Goal: Information Seeking & Learning: Understand process/instructions

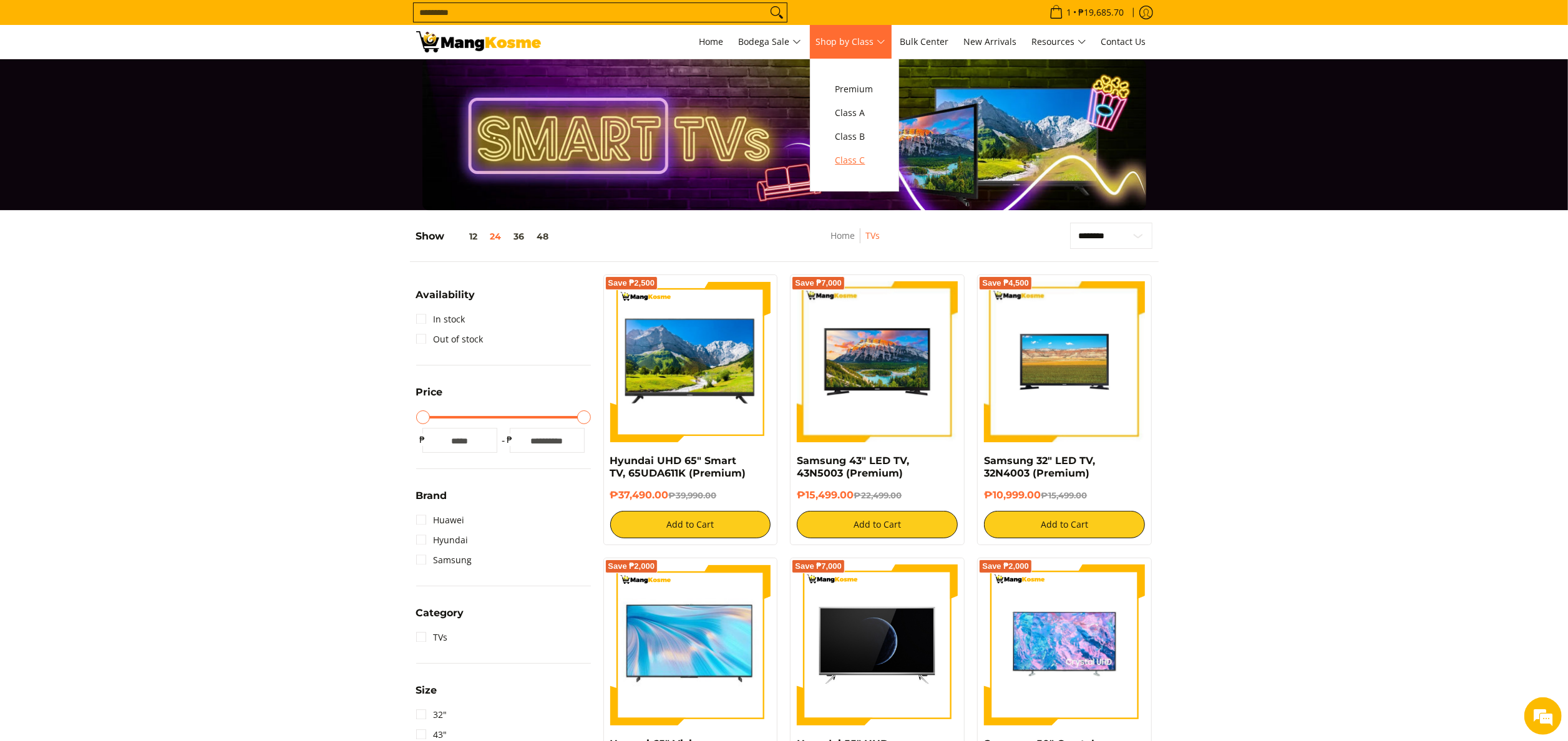
click at [867, 154] on span "Class C" at bounding box center [854, 160] width 38 height 16
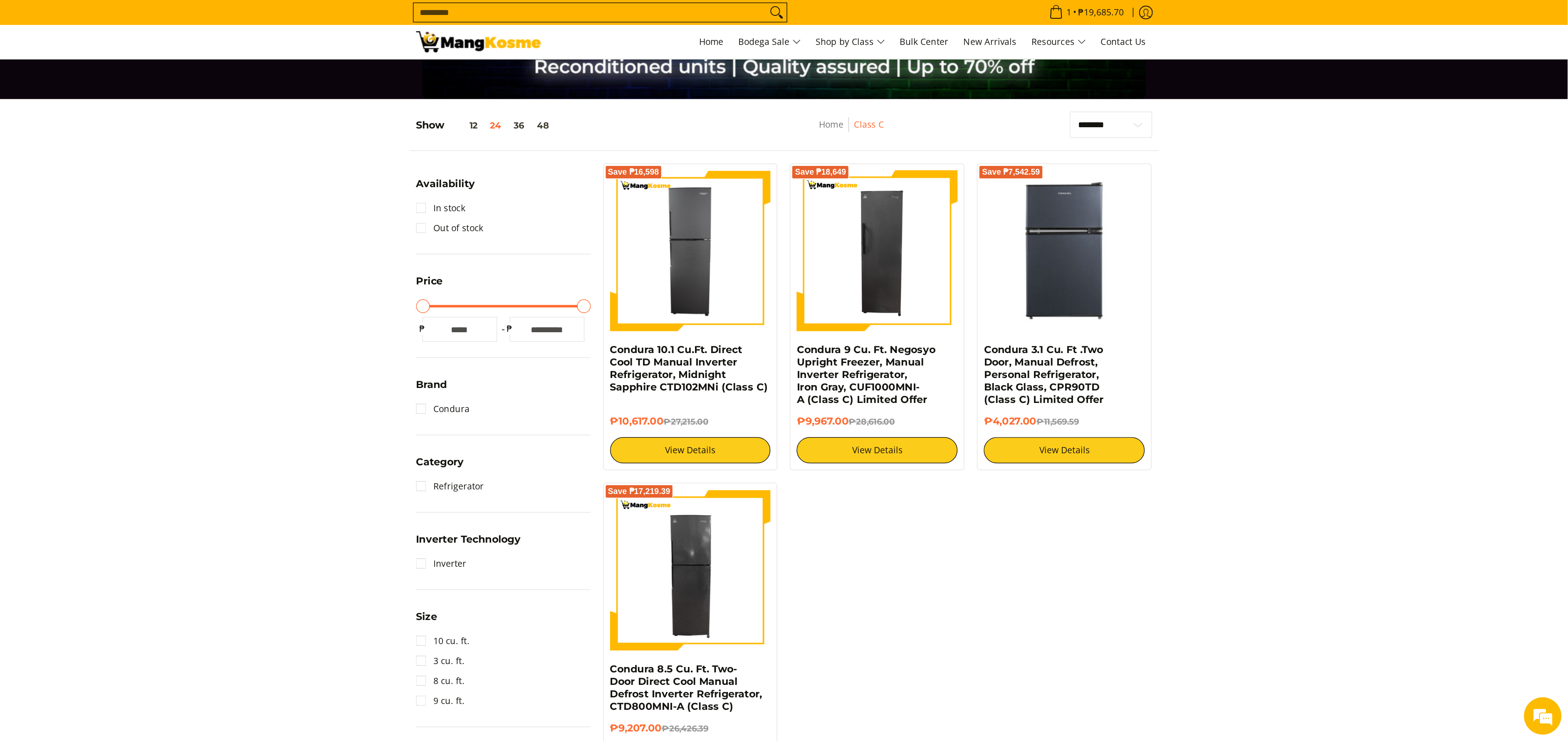
scroll to position [74, 0]
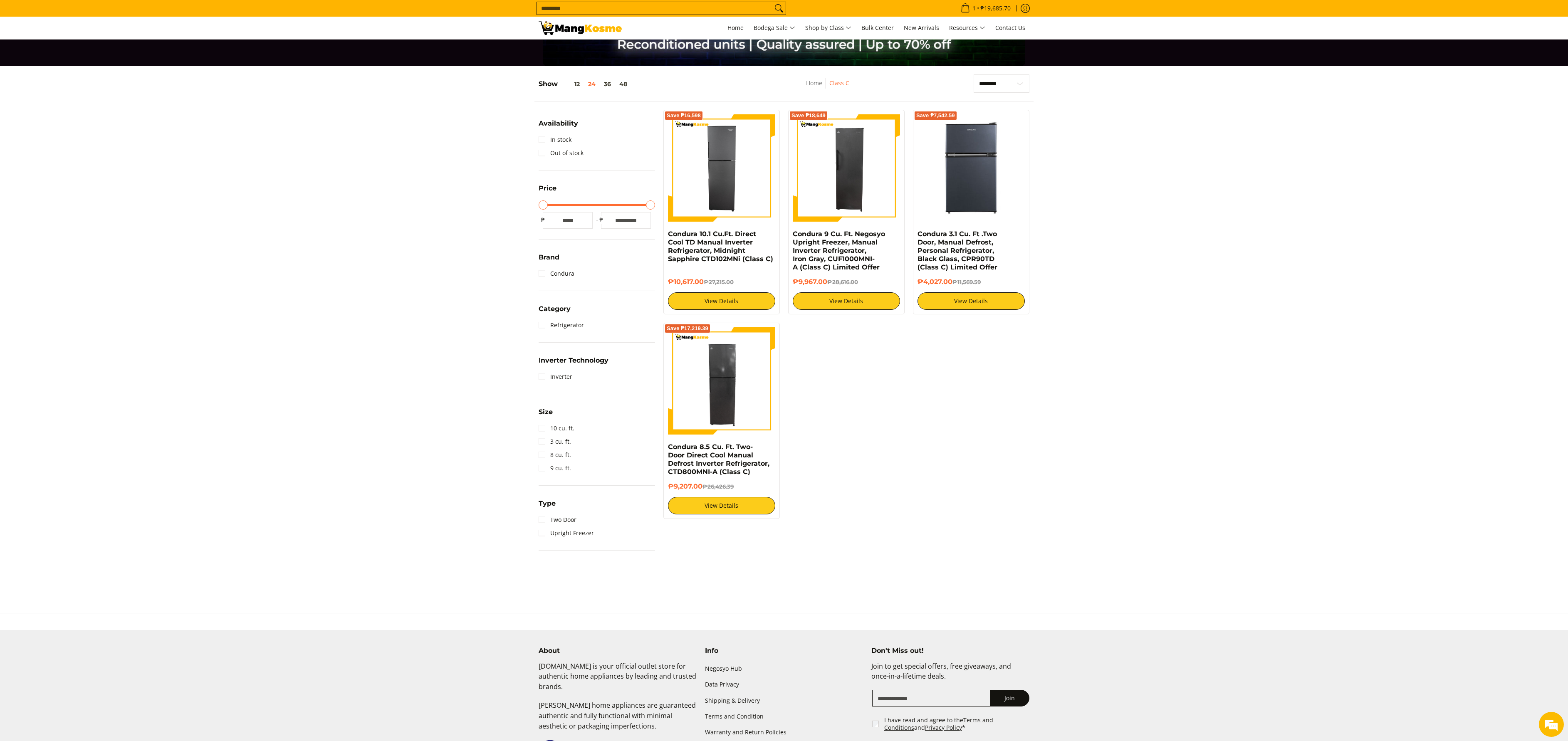
click at [595, 35] on img at bounding box center [580, 28] width 83 height 14
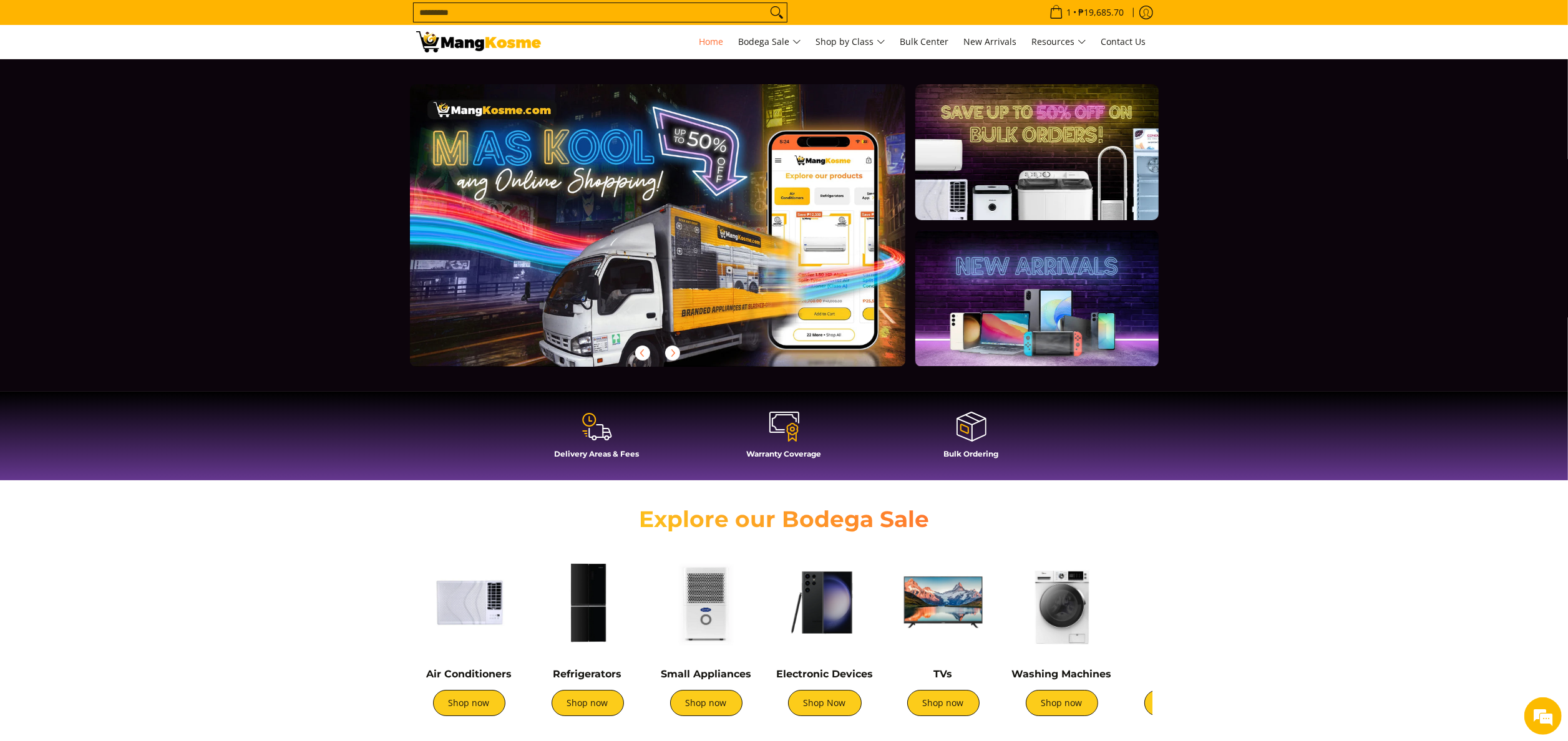
click at [275, 607] on section "Explore our Bodega Sale Air Conditioners Shop now Refrigerators Shop now" at bounding box center [784, 627] width 1568 height 282
click at [478, 6] on input "Search..." at bounding box center [590, 12] width 353 height 18
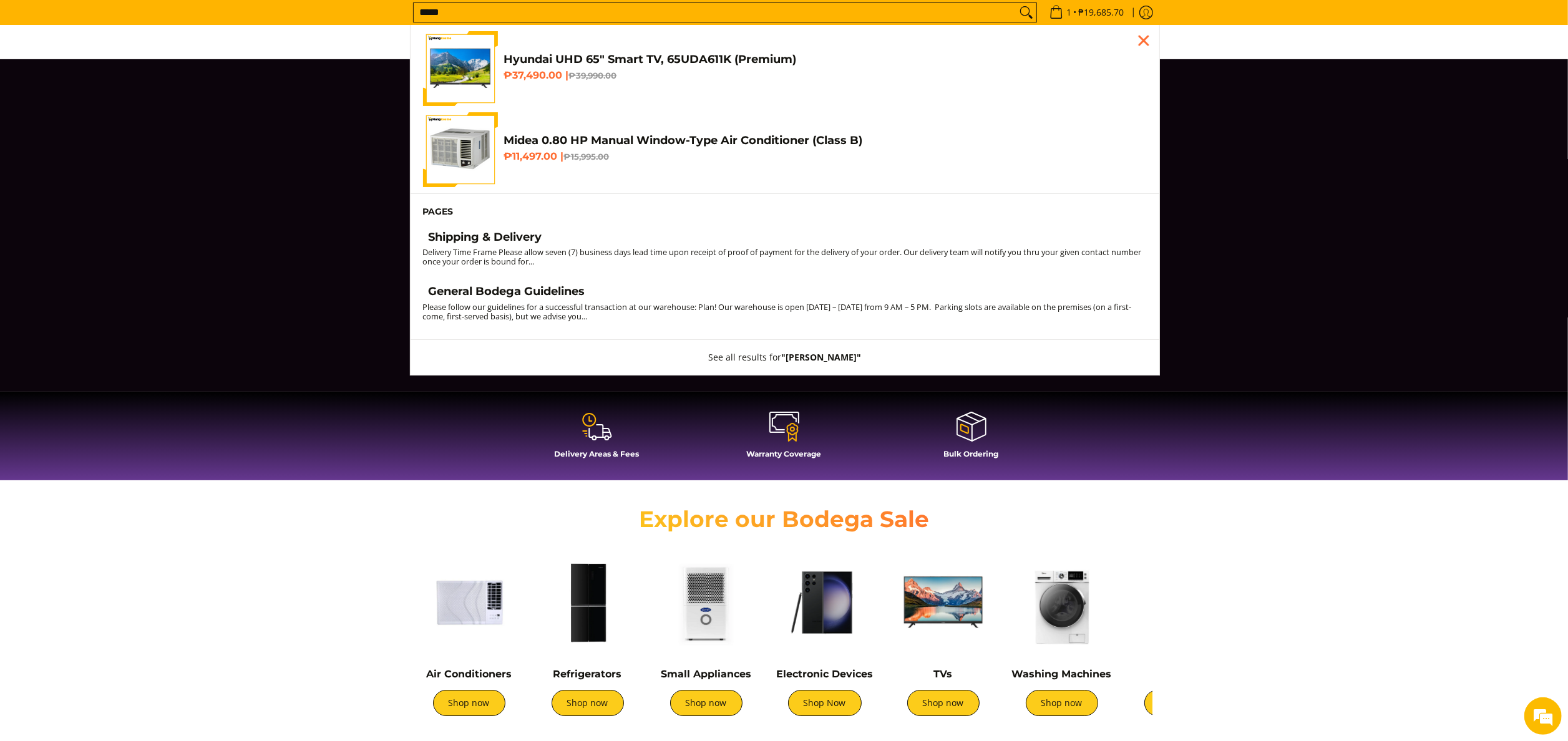
type input "*****"
click at [1016, 3] on button "Search" at bounding box center [1026, 12] width 20 height 18
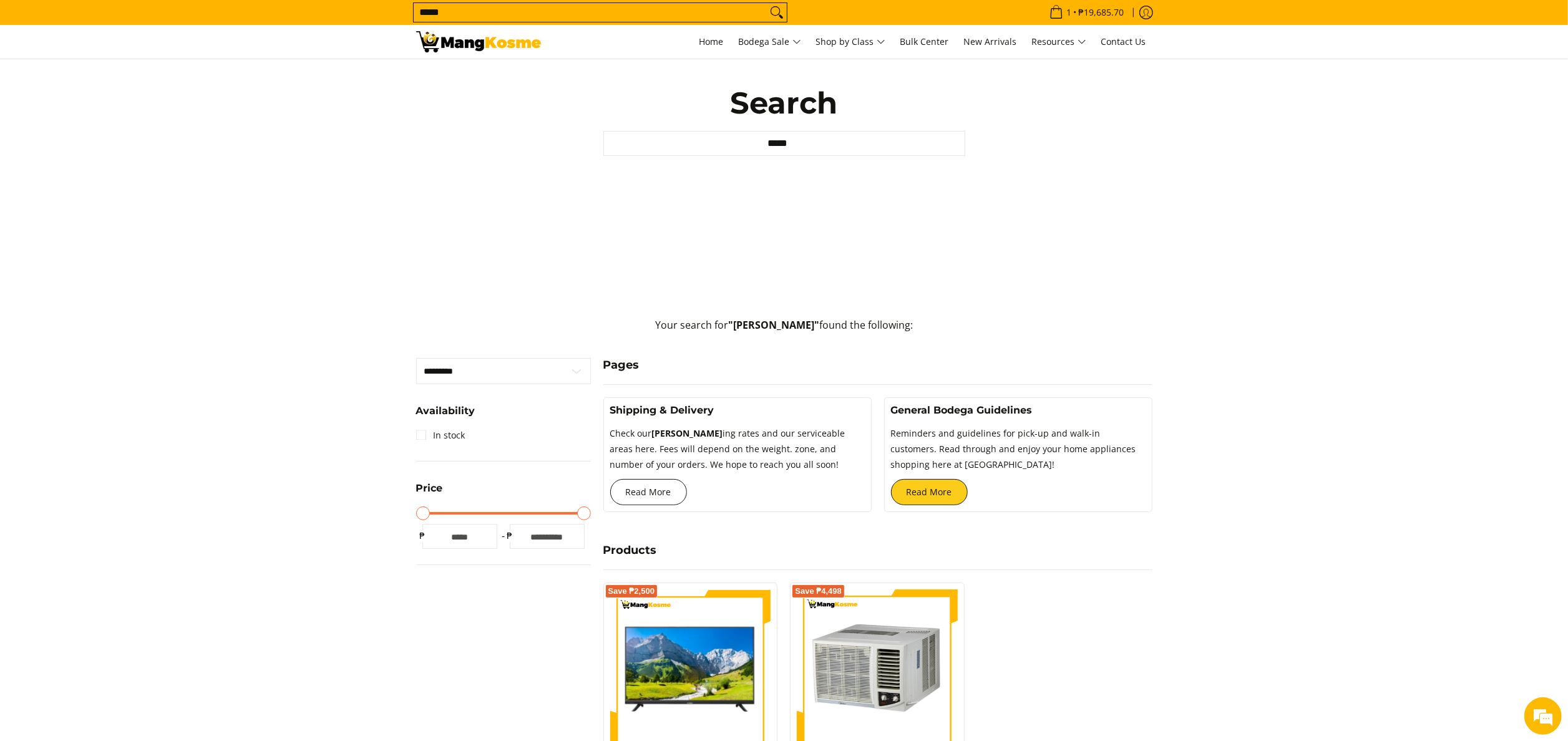
click at [682, 492] on link "Read More" at bounding box center [648, 491] width 77 height 26
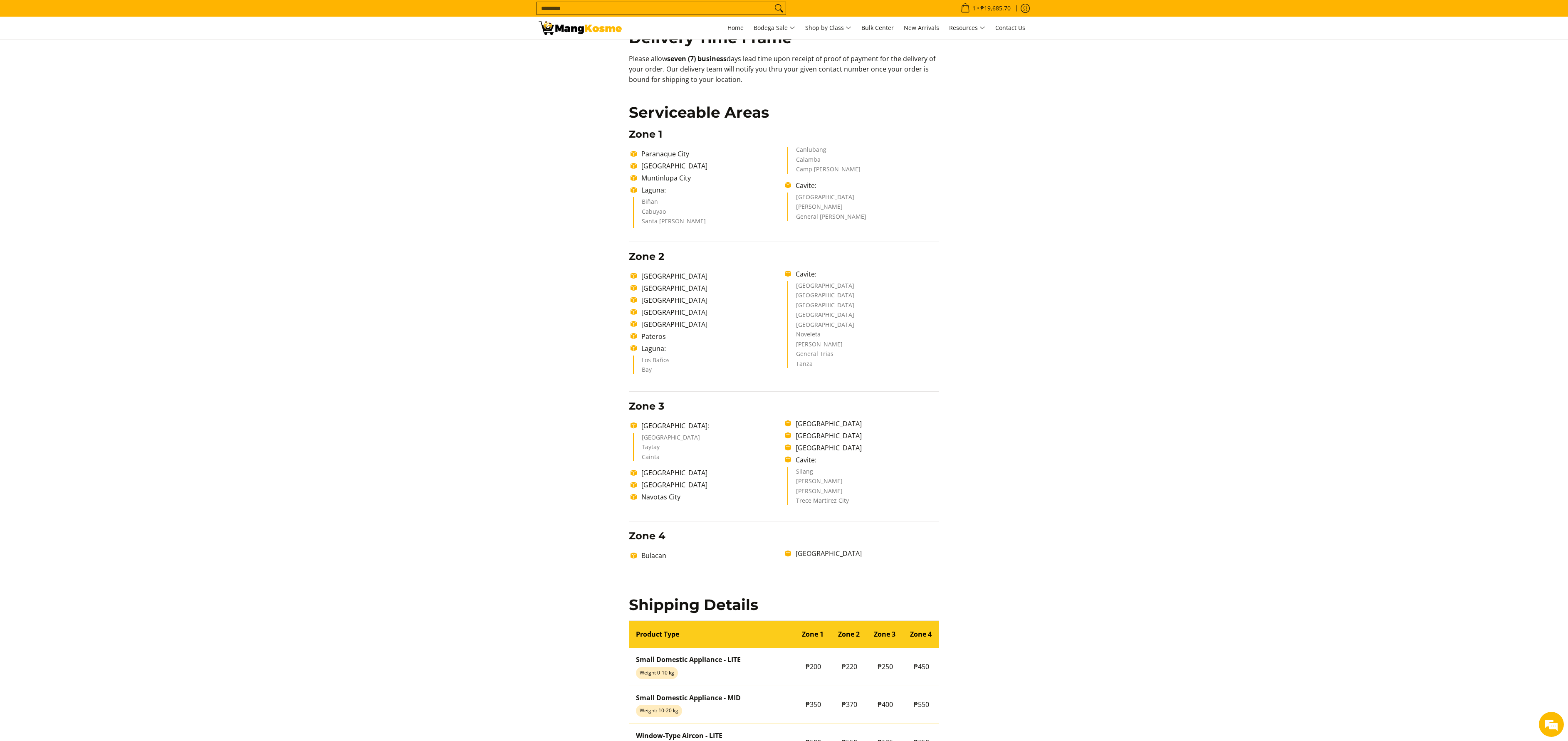
click at [565, 301] on div "Delivery Time Frame Please allow seven (7) business days lead time upon receipt…" at bounding box center [784, 484] width 491 height 928
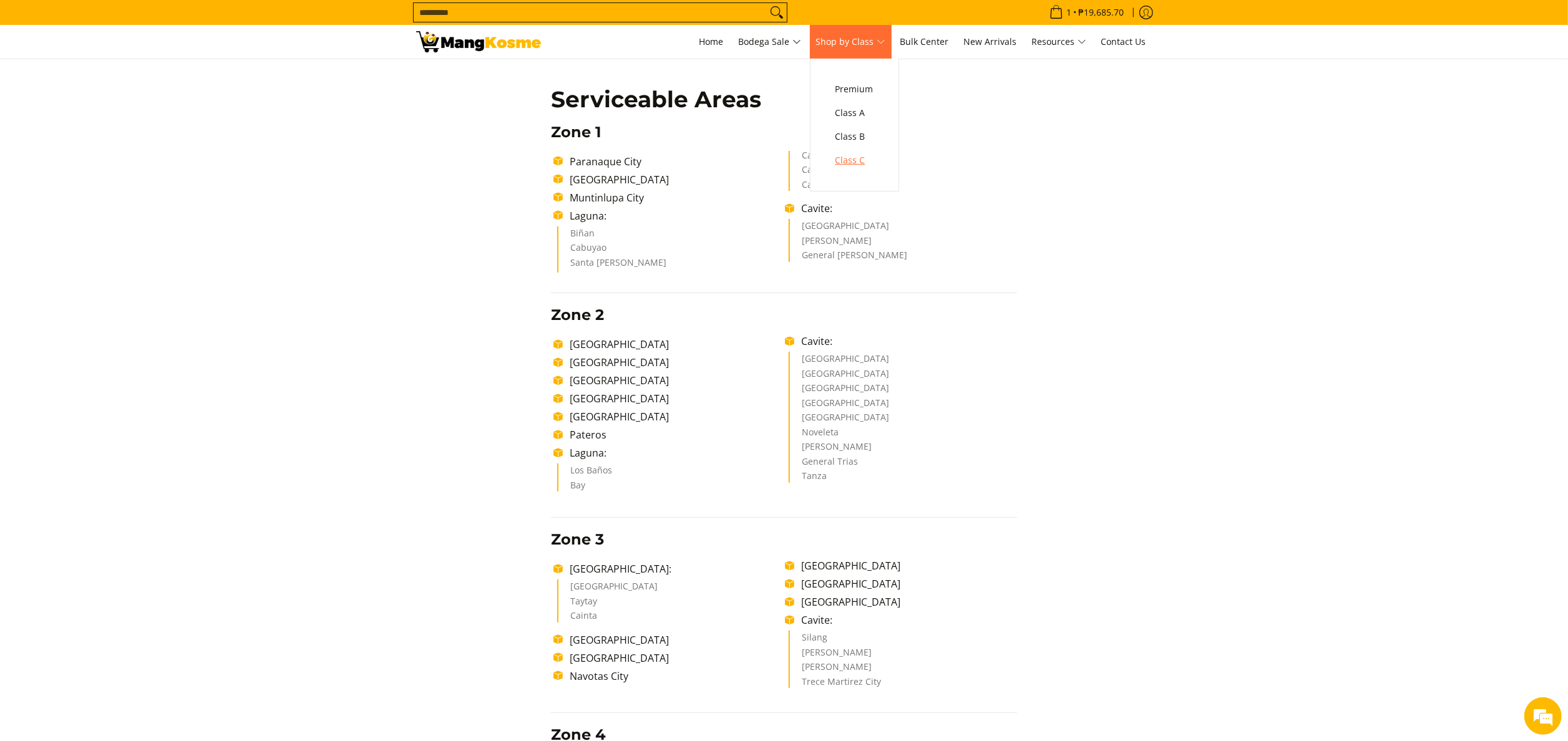
click at [866, 159] on span "Class C" at bounding box center [854, 160] width 38 height 16
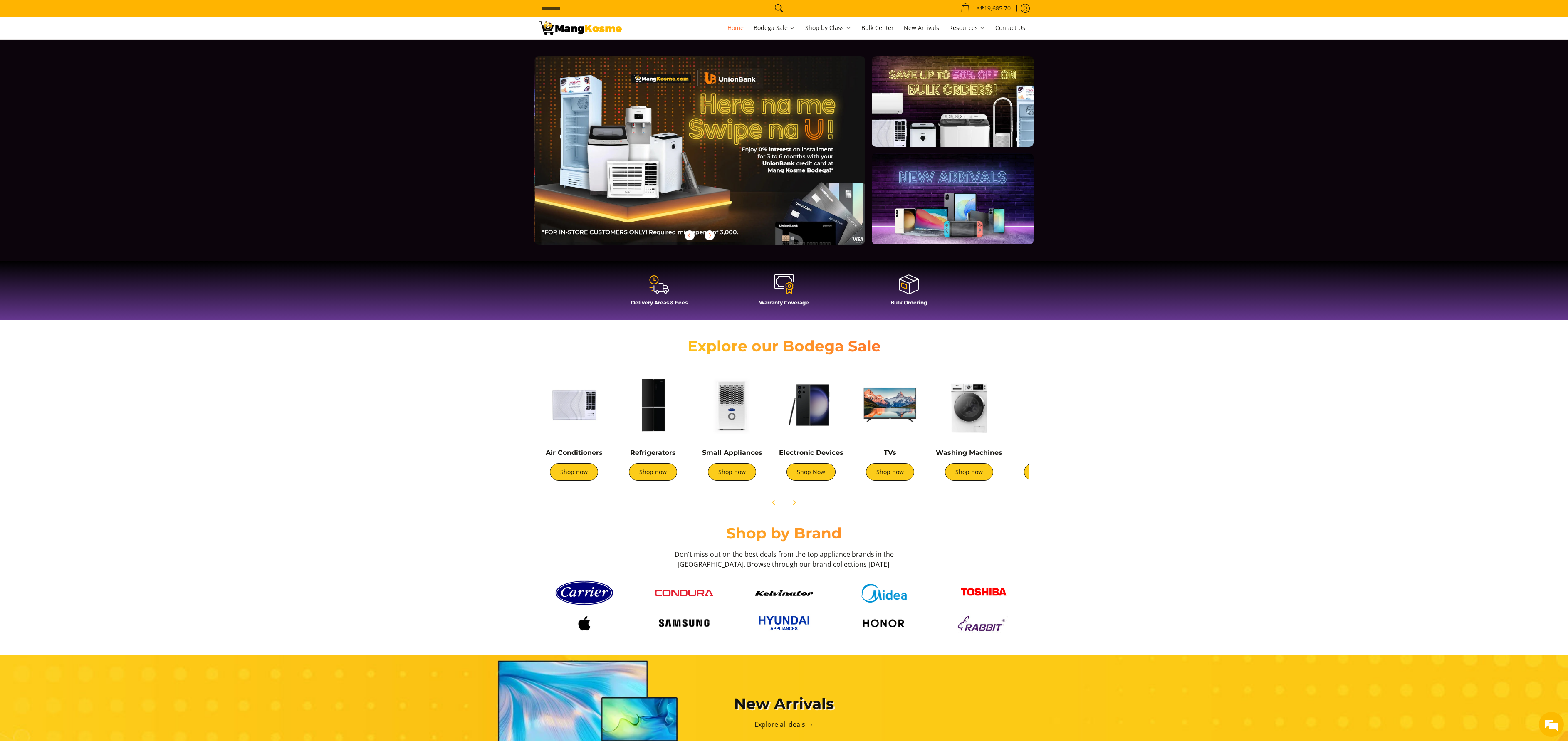
scroll to position [0, 331]
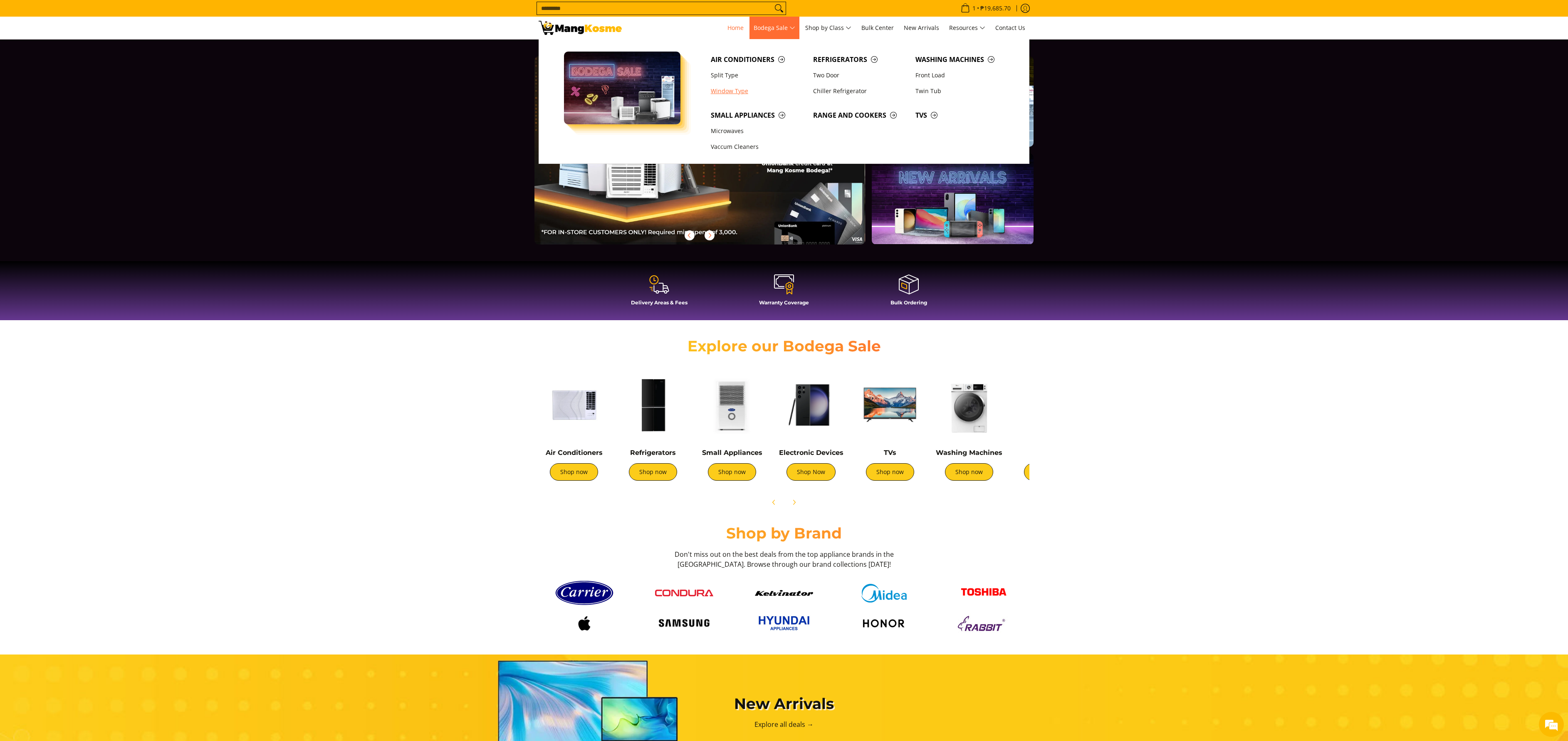
click at [729, 99] on link "Window Type" at bounding box center [758, 91] width 102 height 16
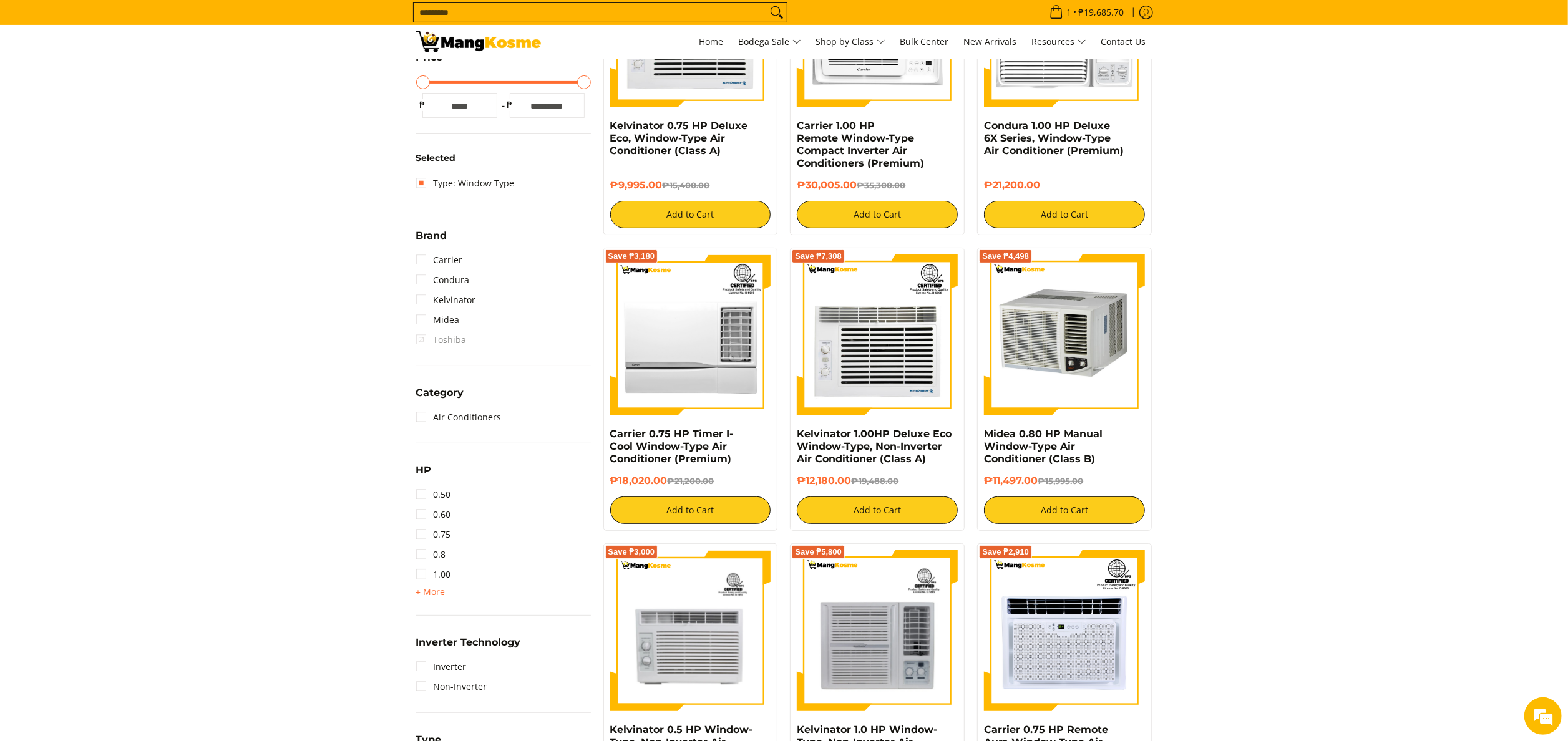
scroll to position [374, 0]
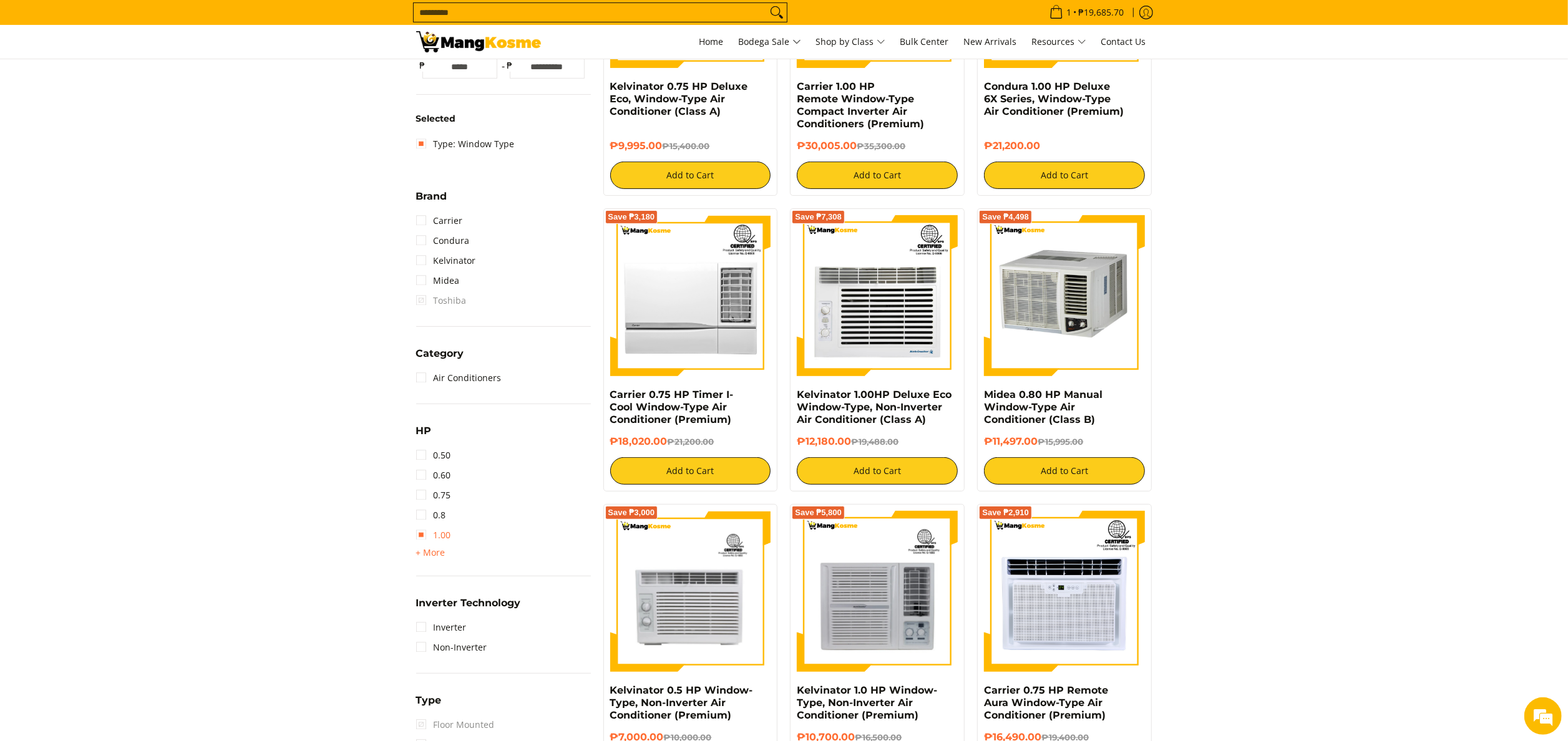
click at [447, 537] on link "1.00" at bounding box center [433, 535] width 35 height 20
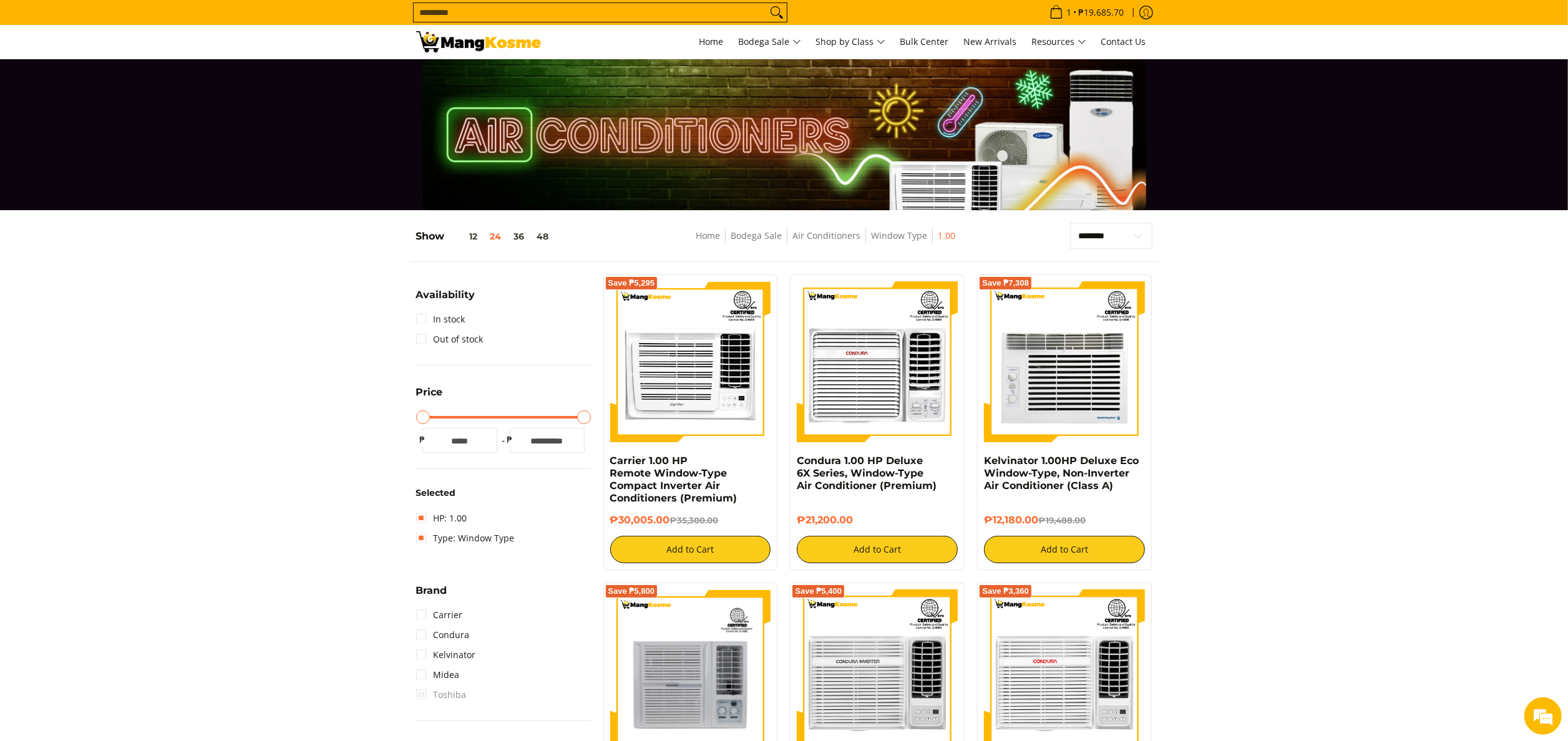
click at [672, 12] on input "Search..." at bounding box center [590, 12] width 353 height 18
type input "*******"
click at [767, 3] on button "Search" at bounding box center [776, 12] width 20 height 18
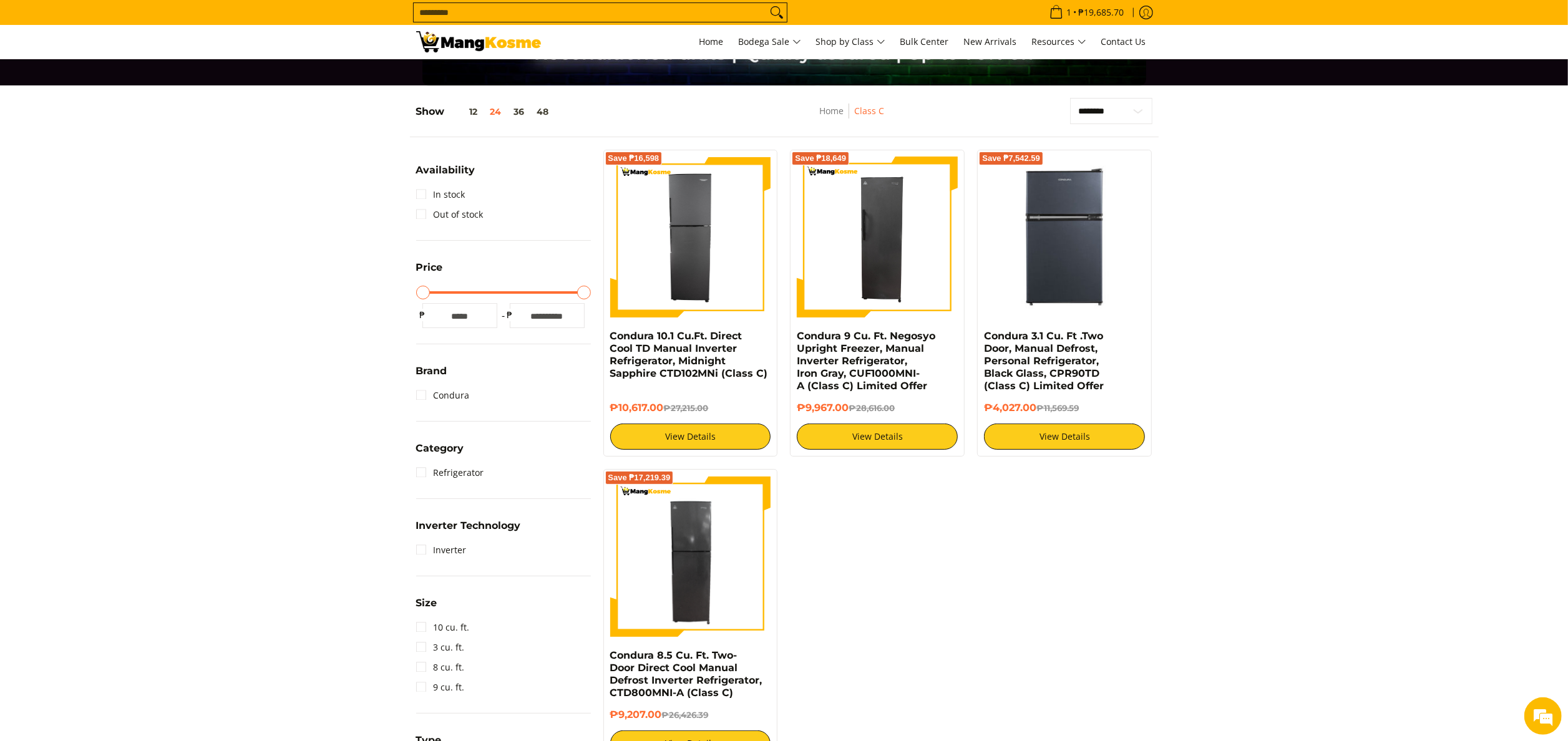
click at [463, 311] on input "*" at bounding box center [460, 316] width 75 height 25
click at [555, 316] on input "*****" at bounding box center [547, 316] width 75 height 25
type input "****"
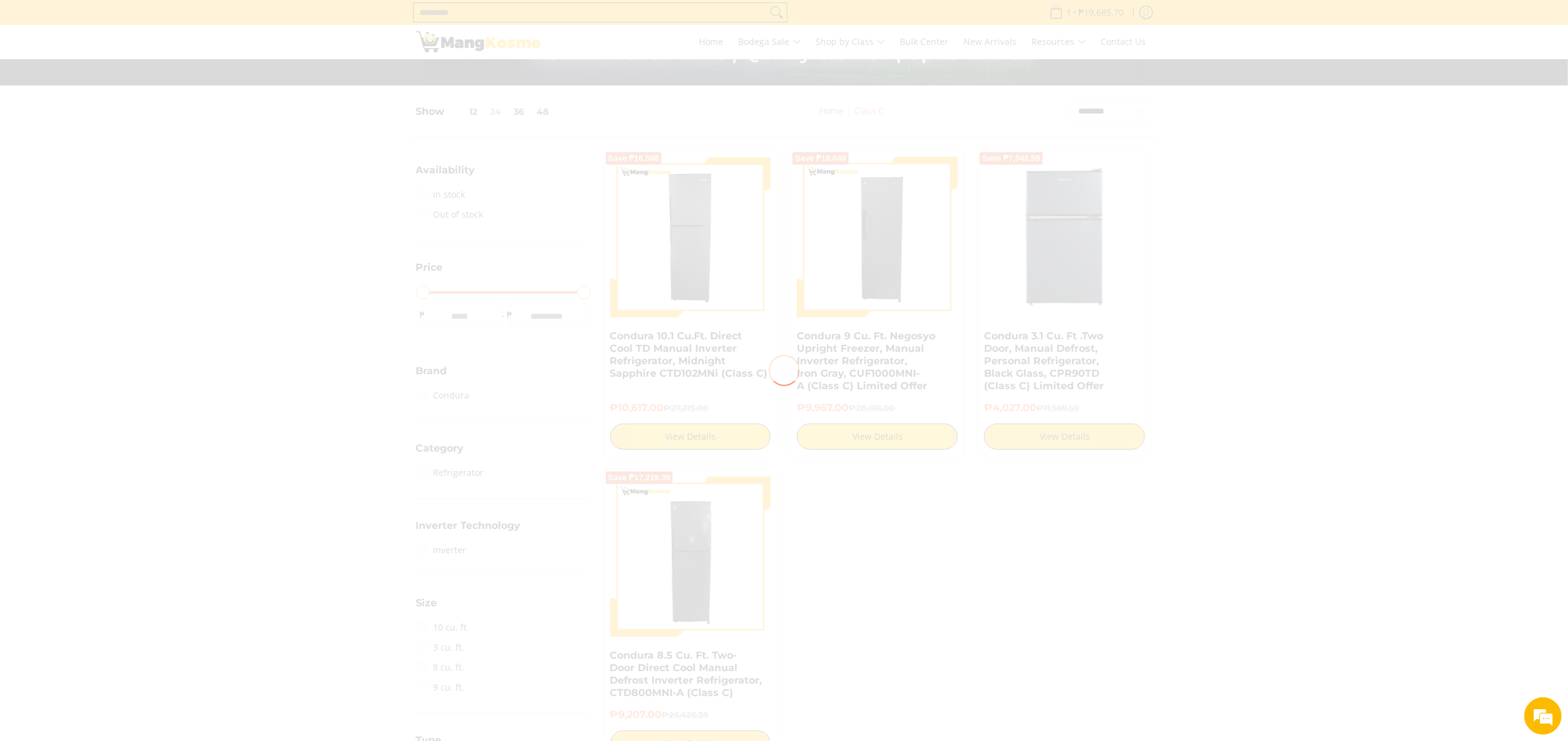
scroll to position [163, 0]
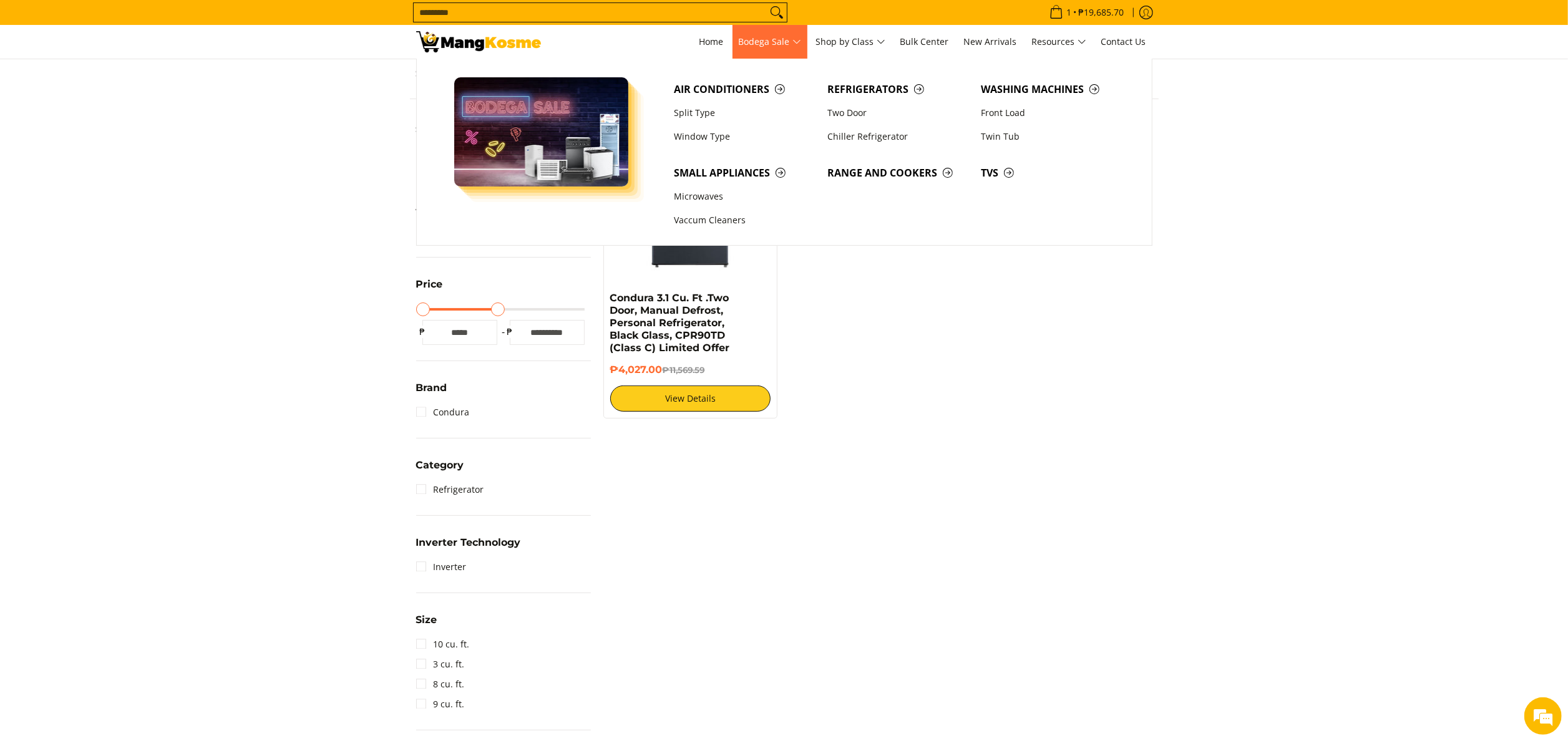
click at [771, 38] on span "Bodega Sale" at bounding box center [769, 42] width 62 height 16
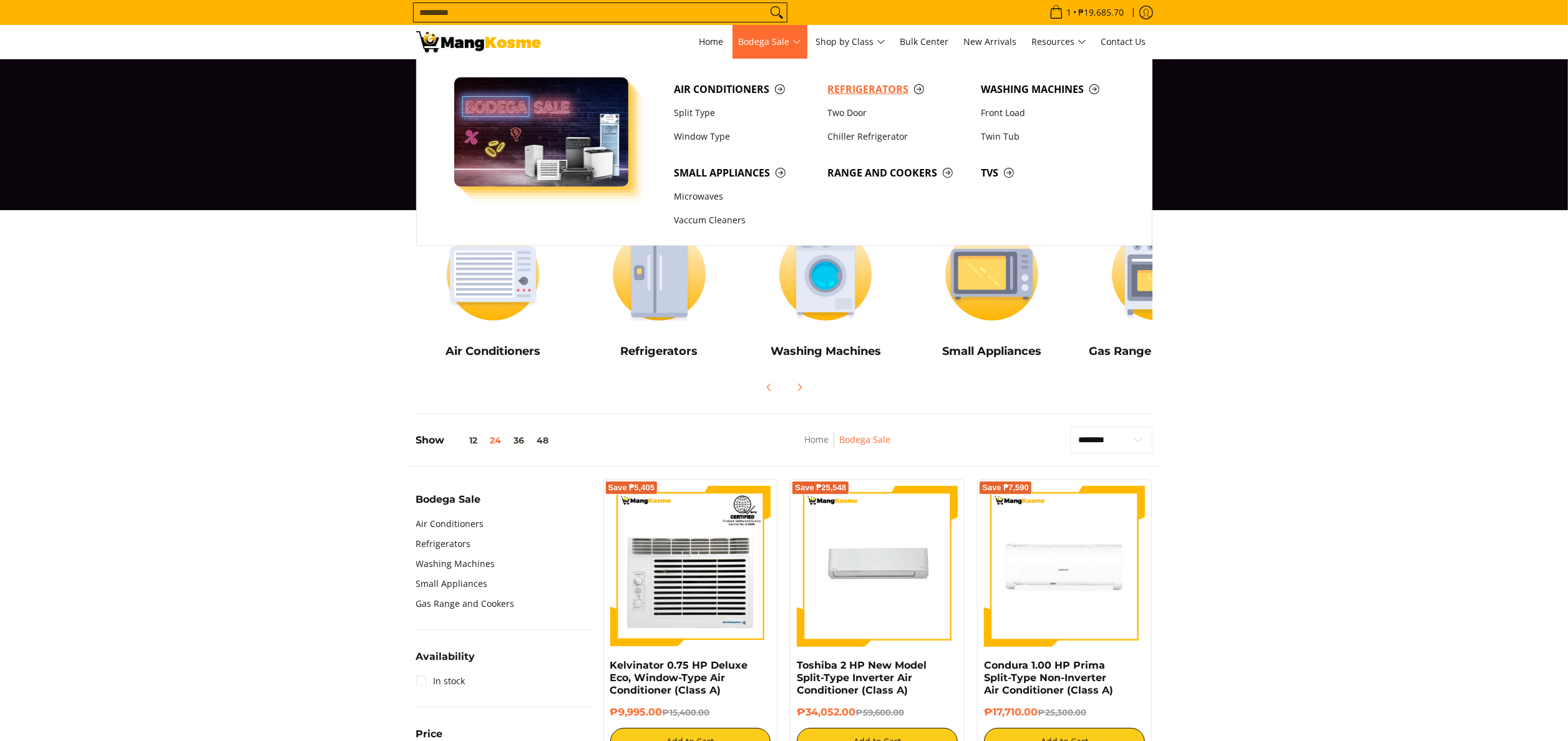
click at [845, 97] on span "Refrigerators" at bounding box center [898, 89] width 141 height 16
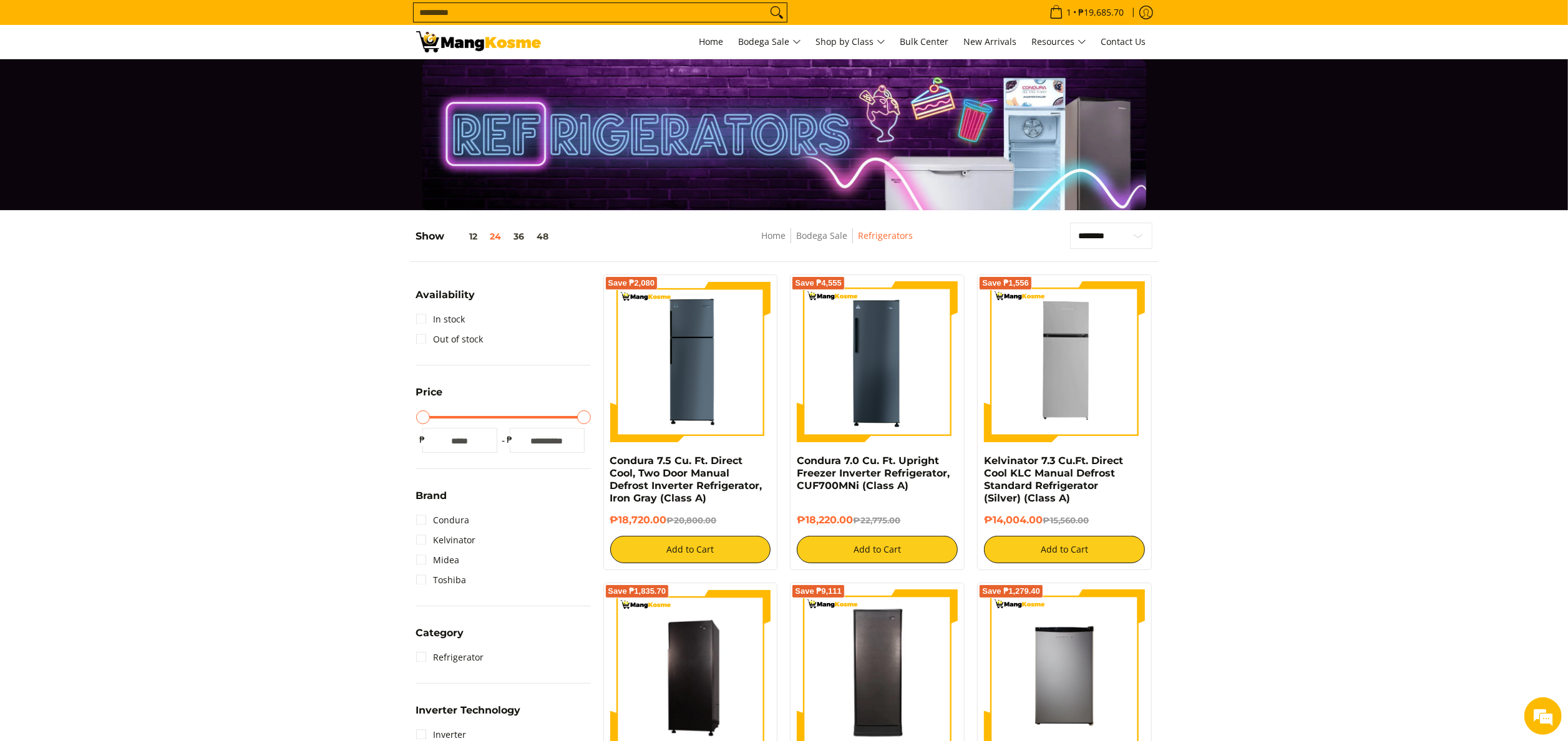
click at [541, 448] on input "*****" at bounding box center [547, 441] width 75 height 25
type input "****"
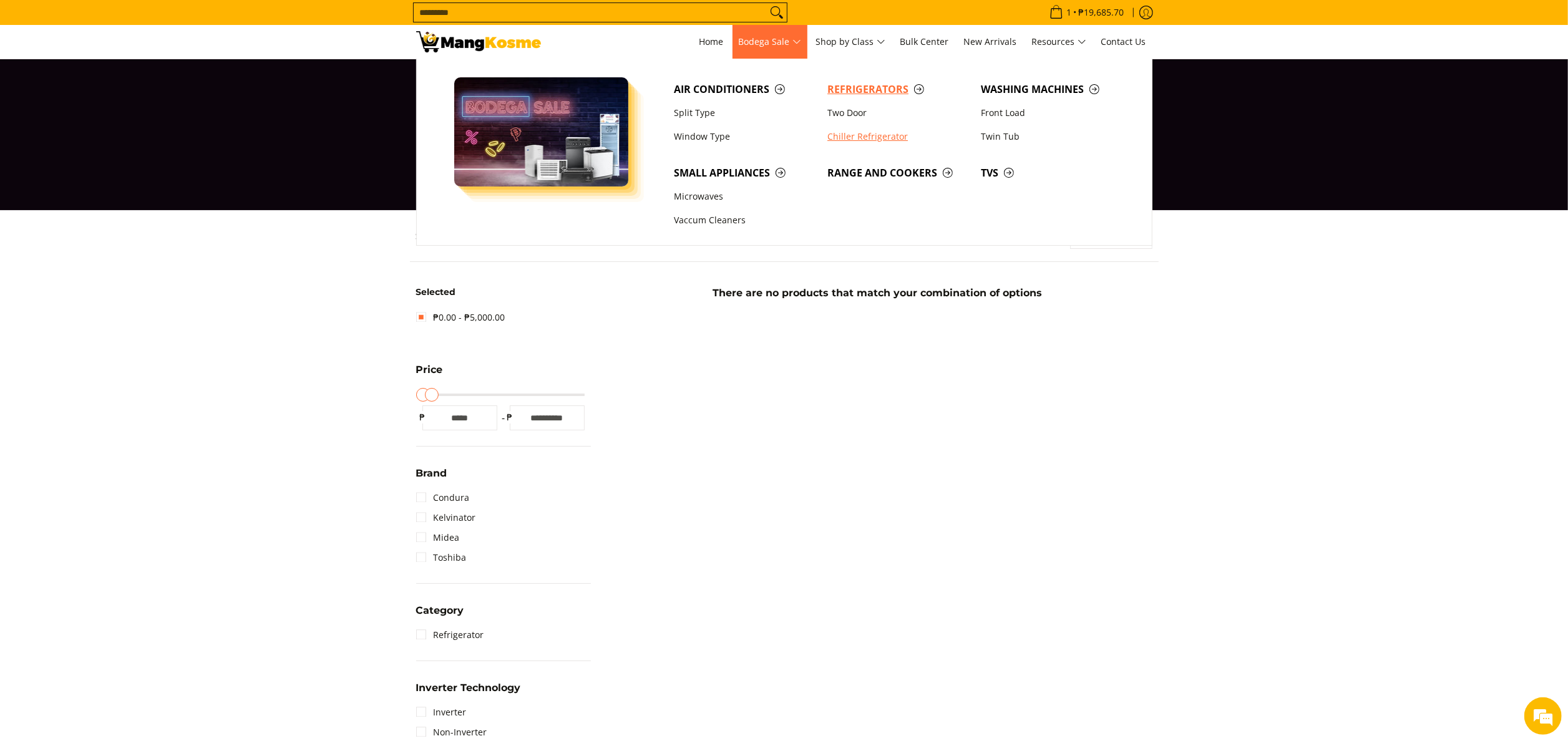
drag, startPoint x: 889, startPoint y: 92, endPoint x: 842, endPoint y: 130, distance: 60.4
click at [889, 92] on span "Refrigerators" at bounding box center [898, 89] width 141 height 16
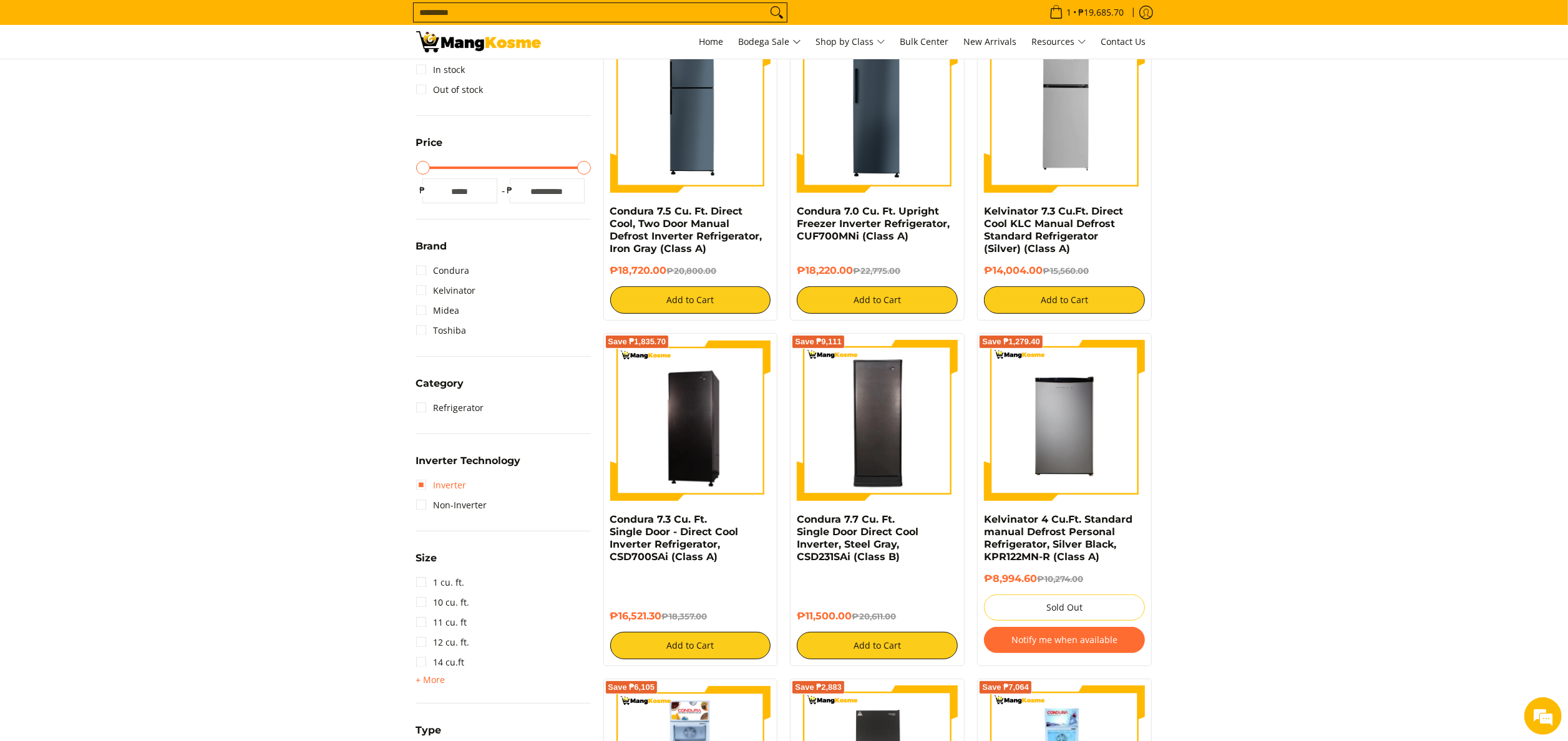
click at [450, 488] on link "Inverter" at bounding box center [441, 485] width 51 height 20
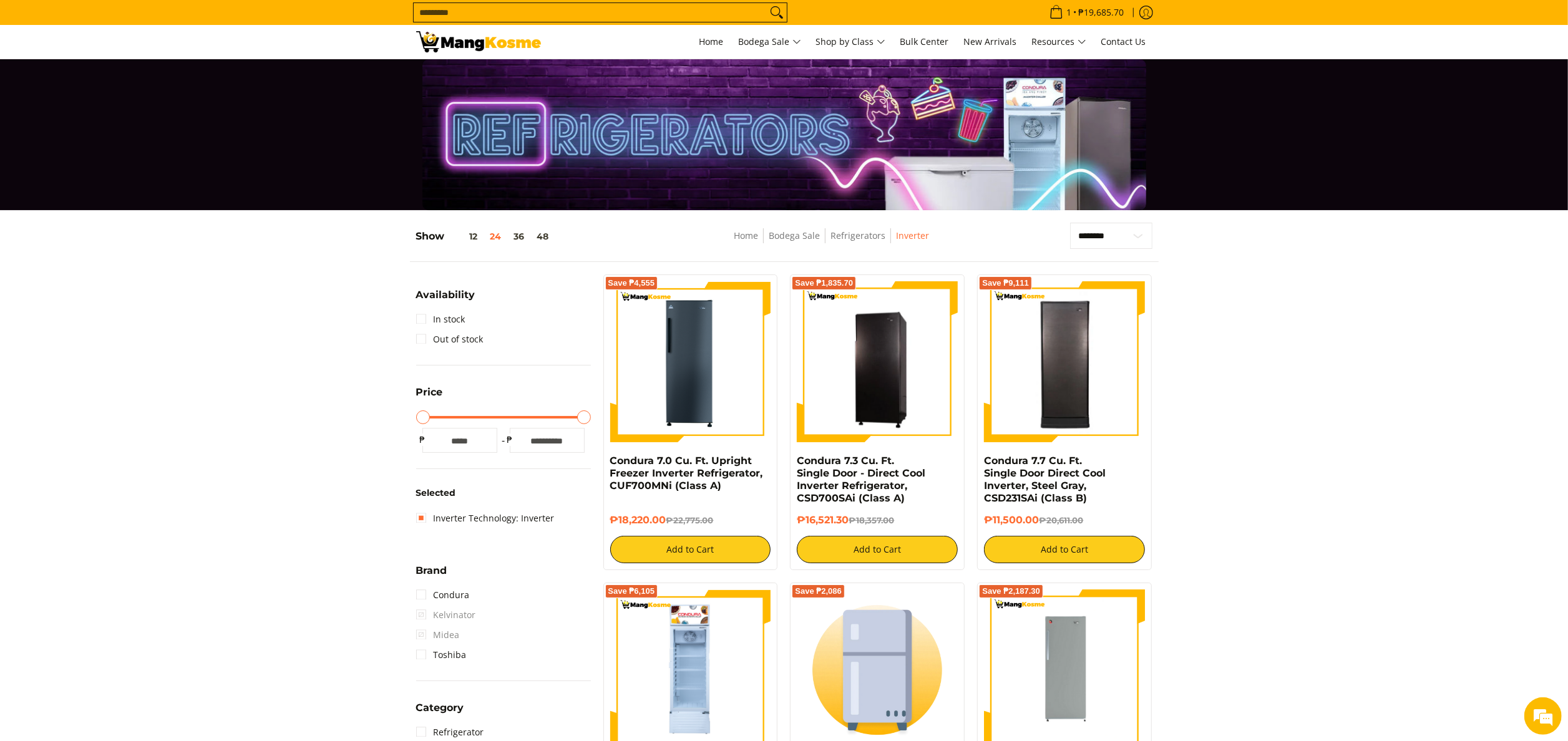
drag, startPoint x: 597, startPoint y: 453, endPoint x: 671, endPoint y: 521, distance: 100.5
click at [671, 521] on div "Save ₱4,555 Condura 7.0 Cu. Ft. Upright Freezer Inverter Refrigerator, CUF700MN…" at bounding box center [691, 422] width 187 height 295
copy div "Condura 7.0 Cu. Ft. Upright Freezer Inverter Refrigerator, CUF700MNi (Class A) …"
drag, startPoint x: 156, startPoint y: 351, endPoint x: 202, endPoint y: 351, distance: 46.0
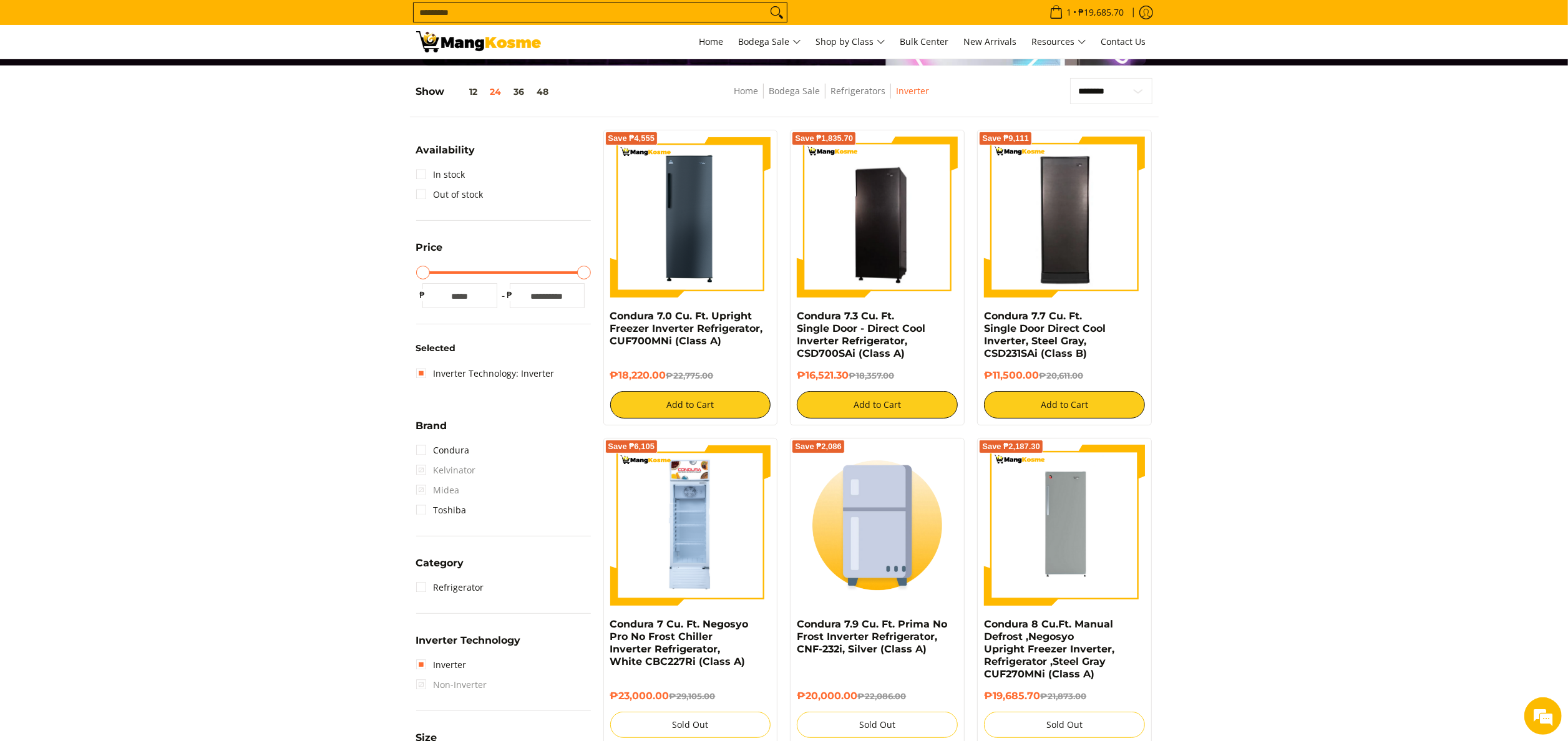
scroll to position [124, 0]
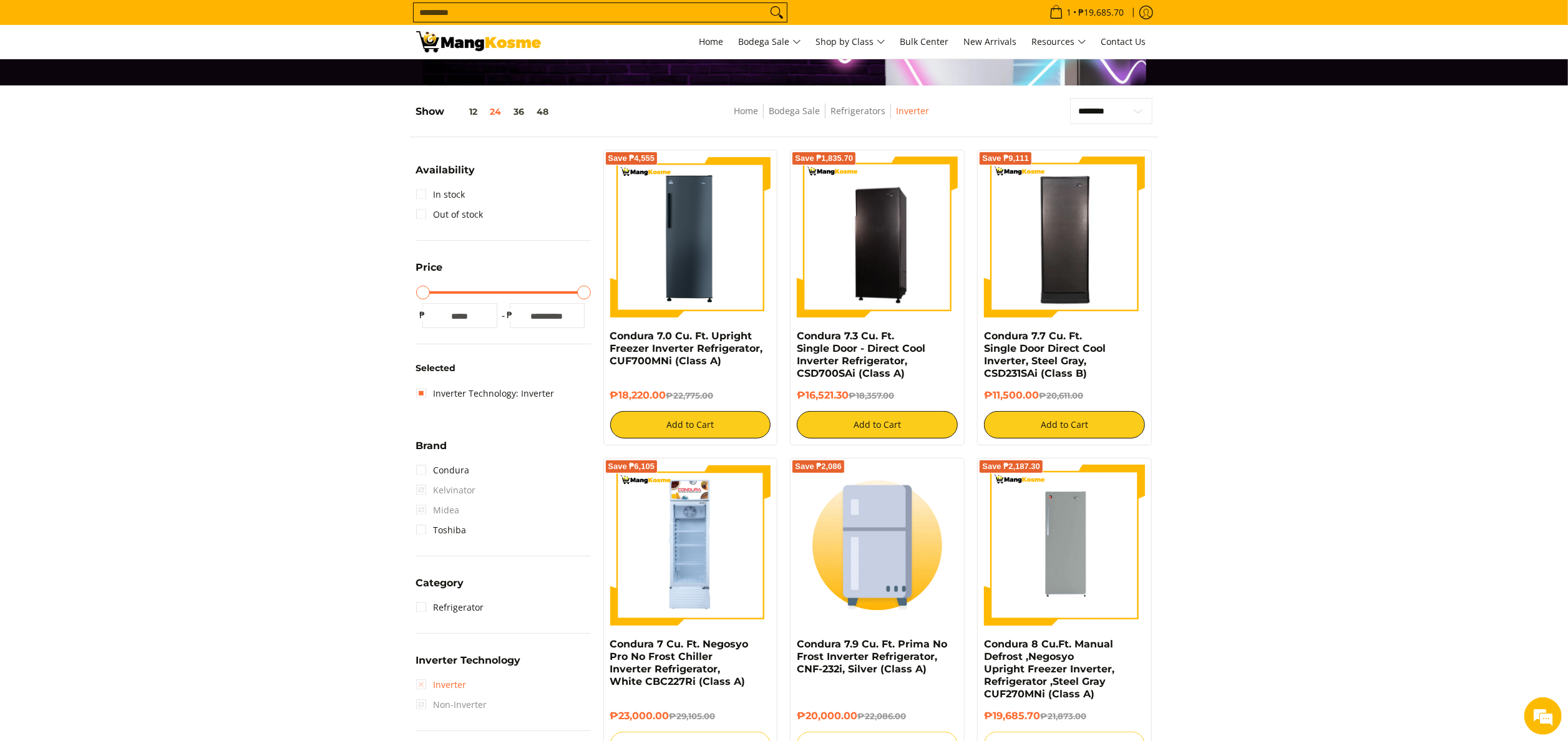
click at [432, 684] on link "Inverter" at bounding box center [441, 685] width 51 height 20
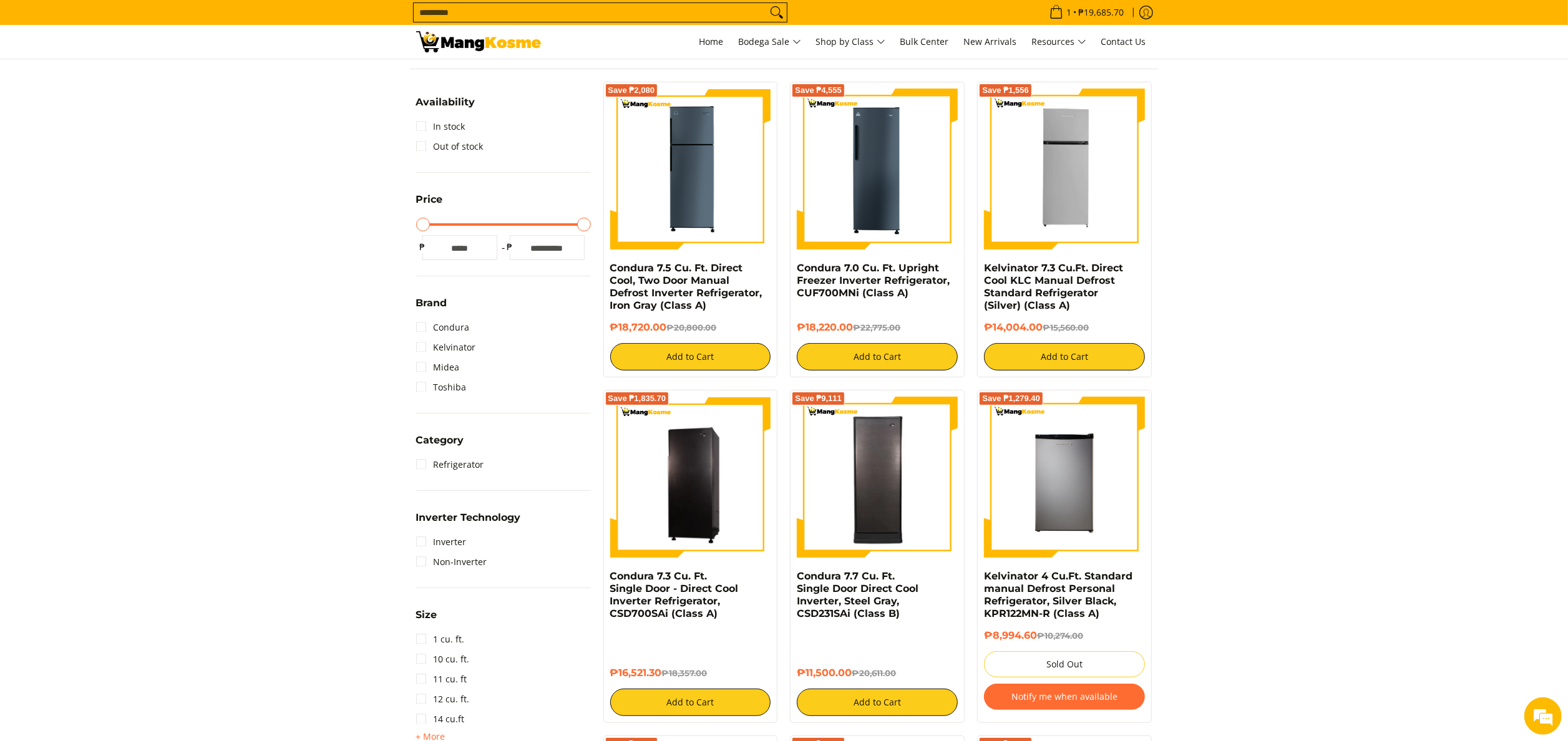
scroll to position [215, 0]
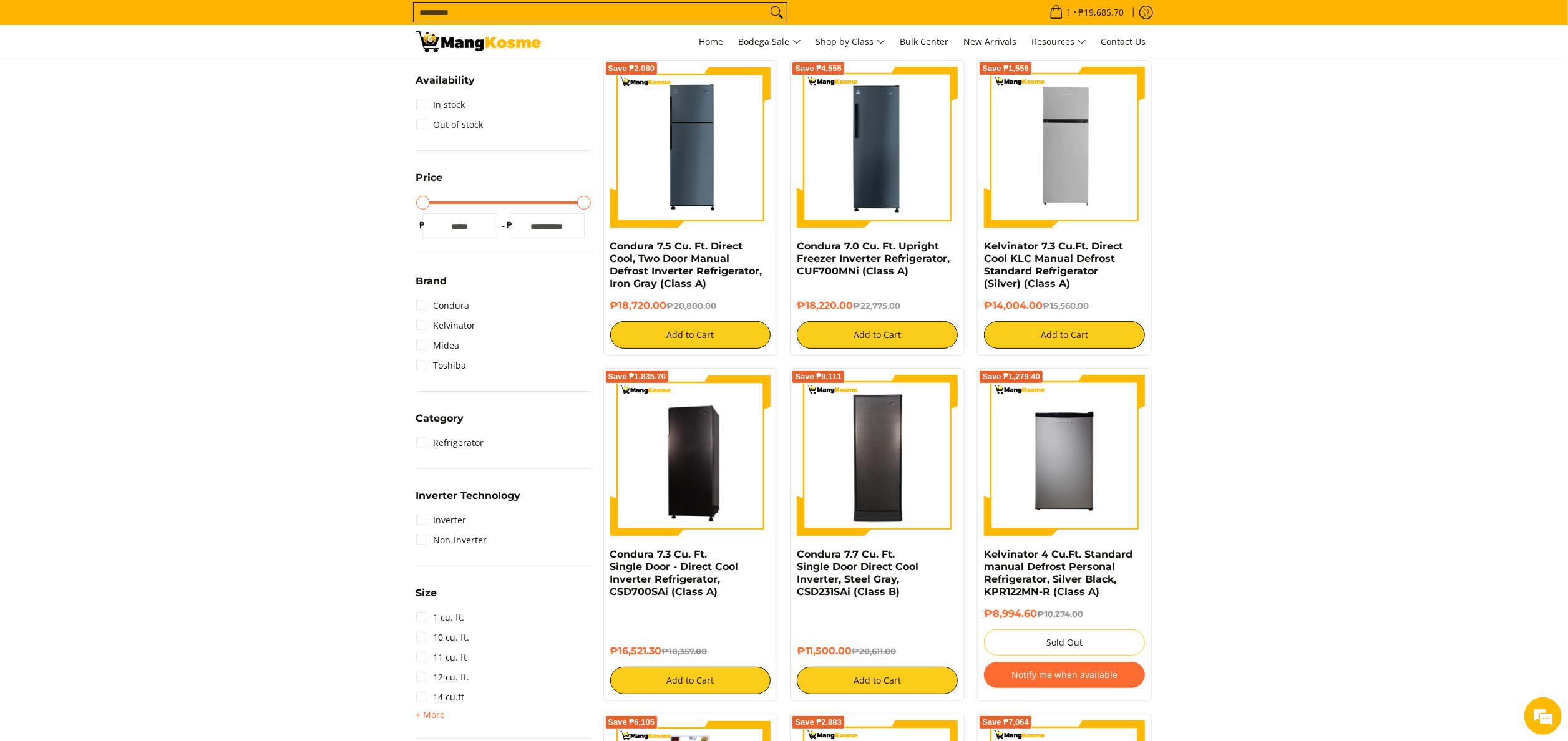
click at [458, 51] on img at bounding box center [478, 42] width 124 height 21
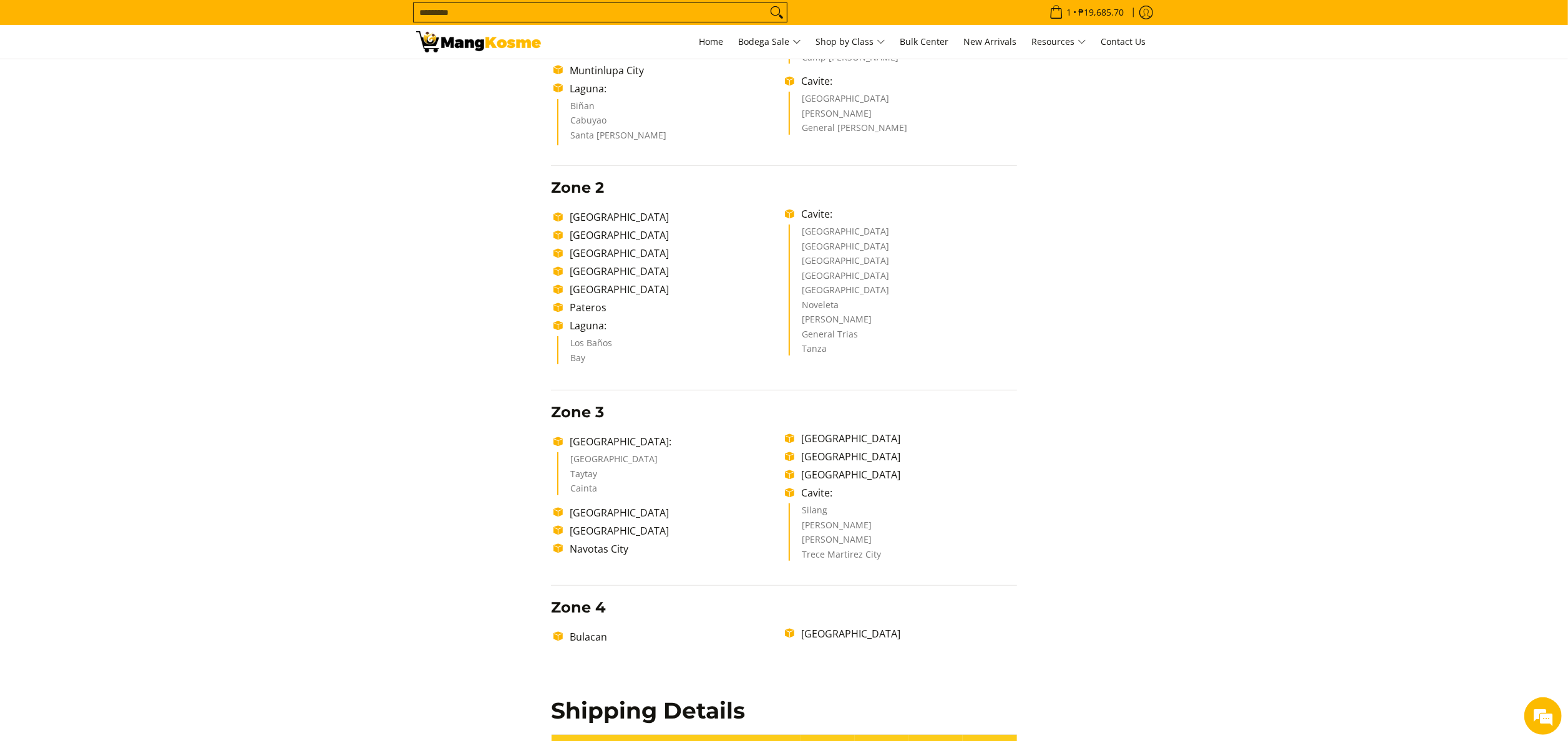
scroll to position [374, 0]
click at [1061, 390] on div "Delivery Time Frame Please allow seven (7) business days lead time upon receipt…" at bounding box center [784, 532] width 736 height 1392
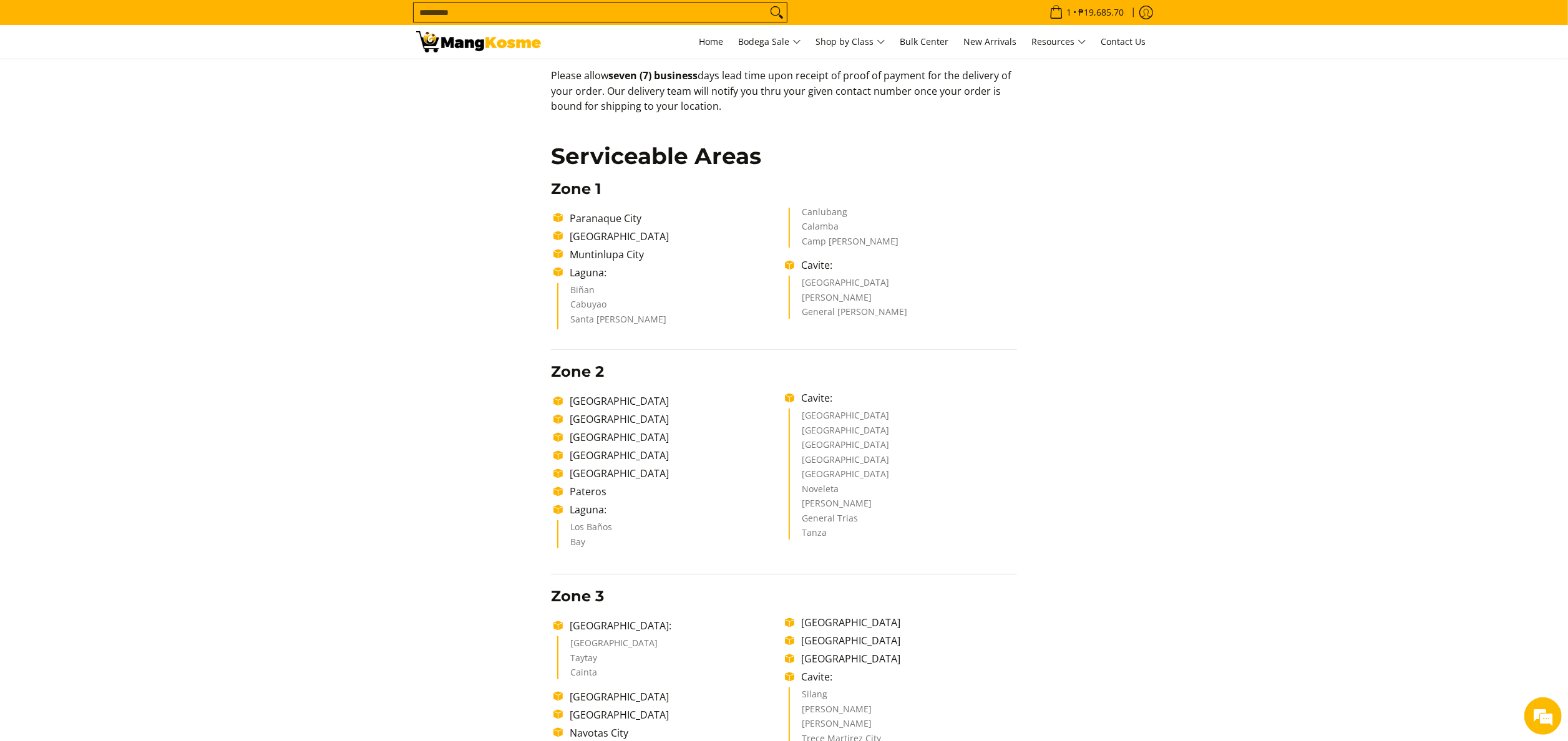
scroll to position [250, 0]
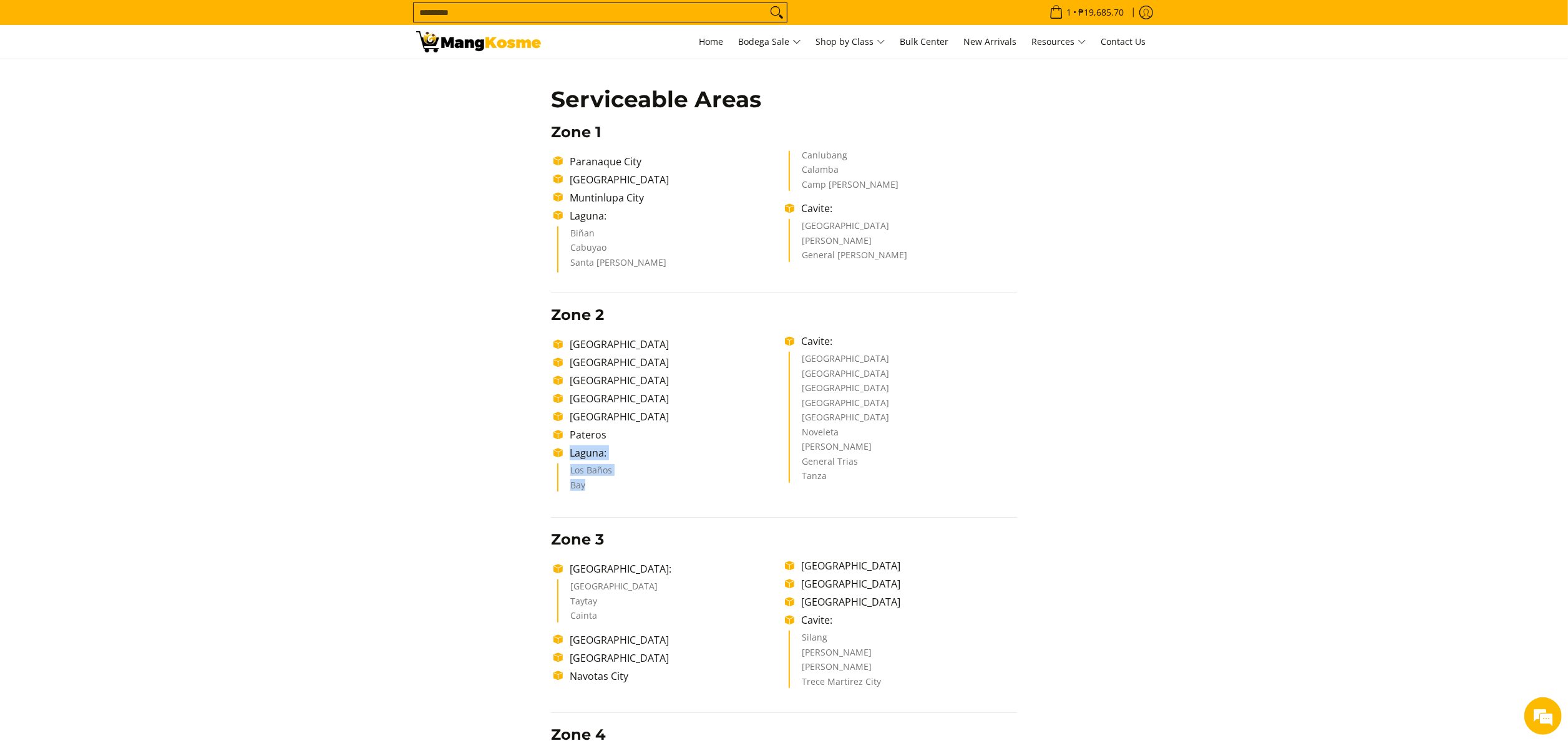
drag, startPoint x: 567, startPoint y: 453, endPoint x: 600, endPoint y: 484, distance: 45.3
click at [600, 484] on ul "Makati City Manila City Pasig City Mandaluyong City San Juan City Pateros Lagun…" at bounding box center [784, 416] width 466 height 163
copy ul "Laguna: Los Baños Bay"
drag, startPoint x: 804, startPoint y: 157, endPoint x: 889, endPoint y: 181, distance: 88.3
click at [889, 181] on ul "Biñan Cabuyao Santa Rosa Canlubang Calamba Camp Vincente Lim" at bounding box center [786, 212] width 460 height 122
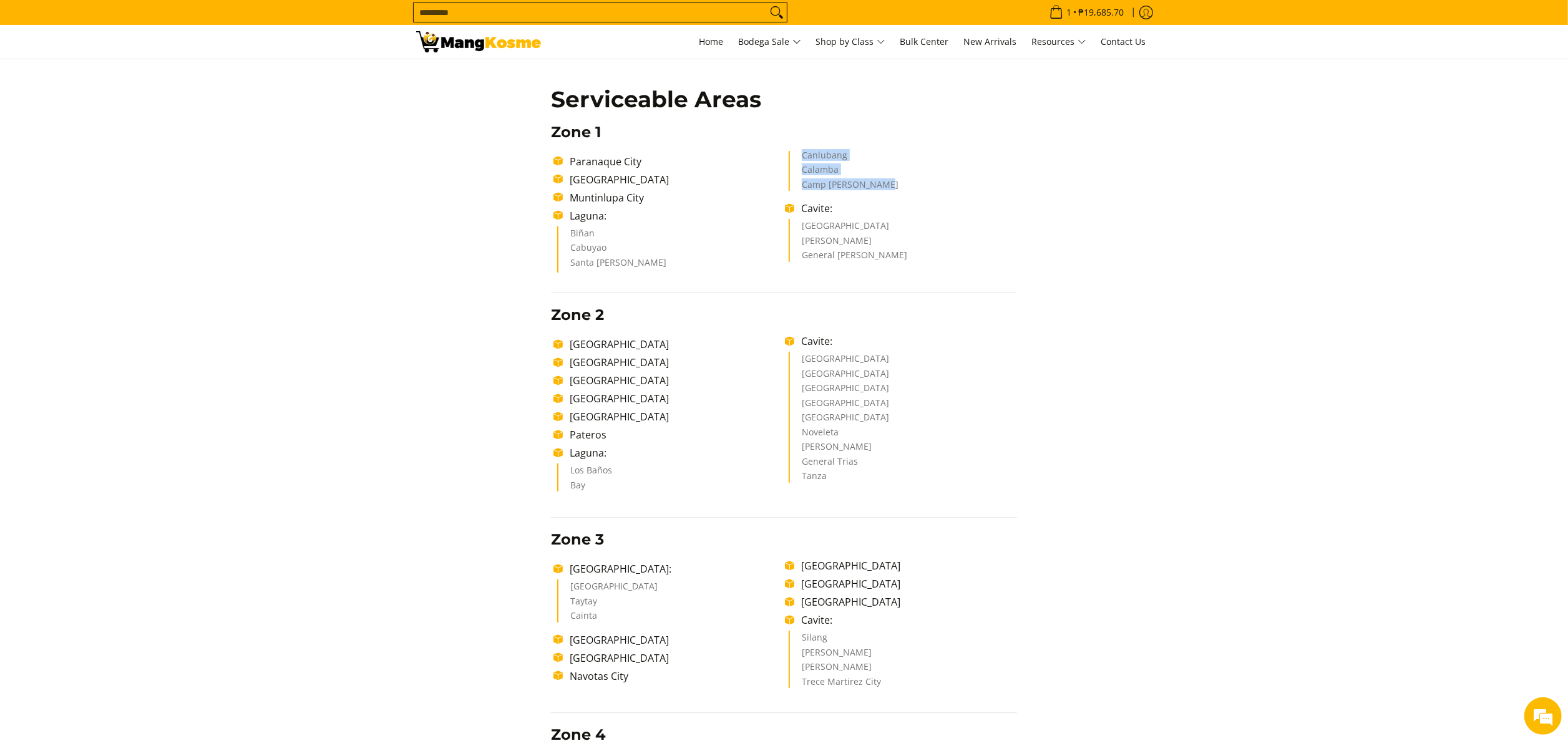
copy ul "Canlubang Calamba Camp Vincente Lim"
drag, startPoint x: 570, startPoint y: 234, endPoint x: 624, endPoint y: 268, distance: 63.8
click at [624, 268] on ul "Biñan Cabuyao Santa Rosa Canlubang Calamba Camp Vincente Lim" at bounding box center [786, 212] width 460 height 122
copy ul "Biñan Cabuyao Santa Rosa"
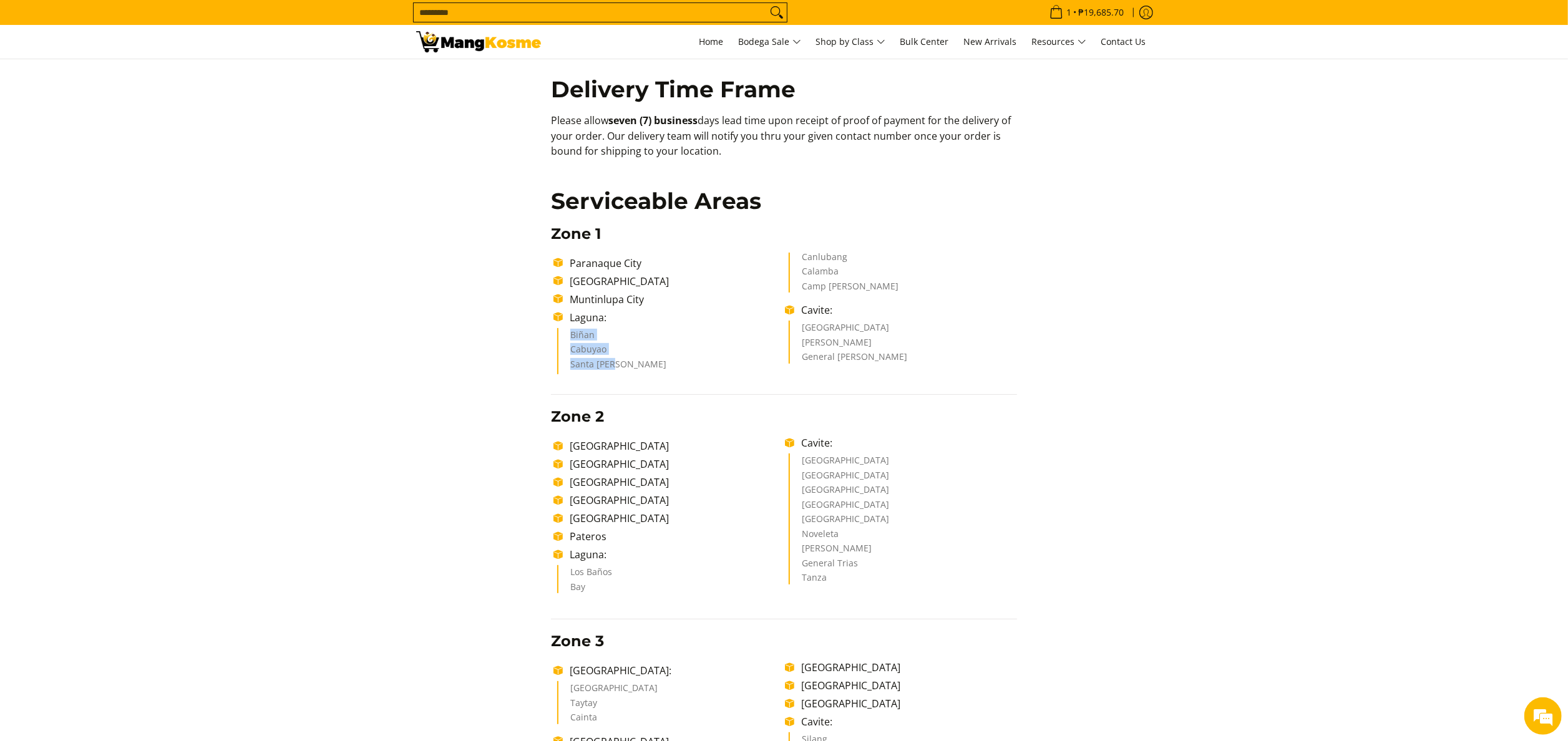
scroll to position [374, 0]
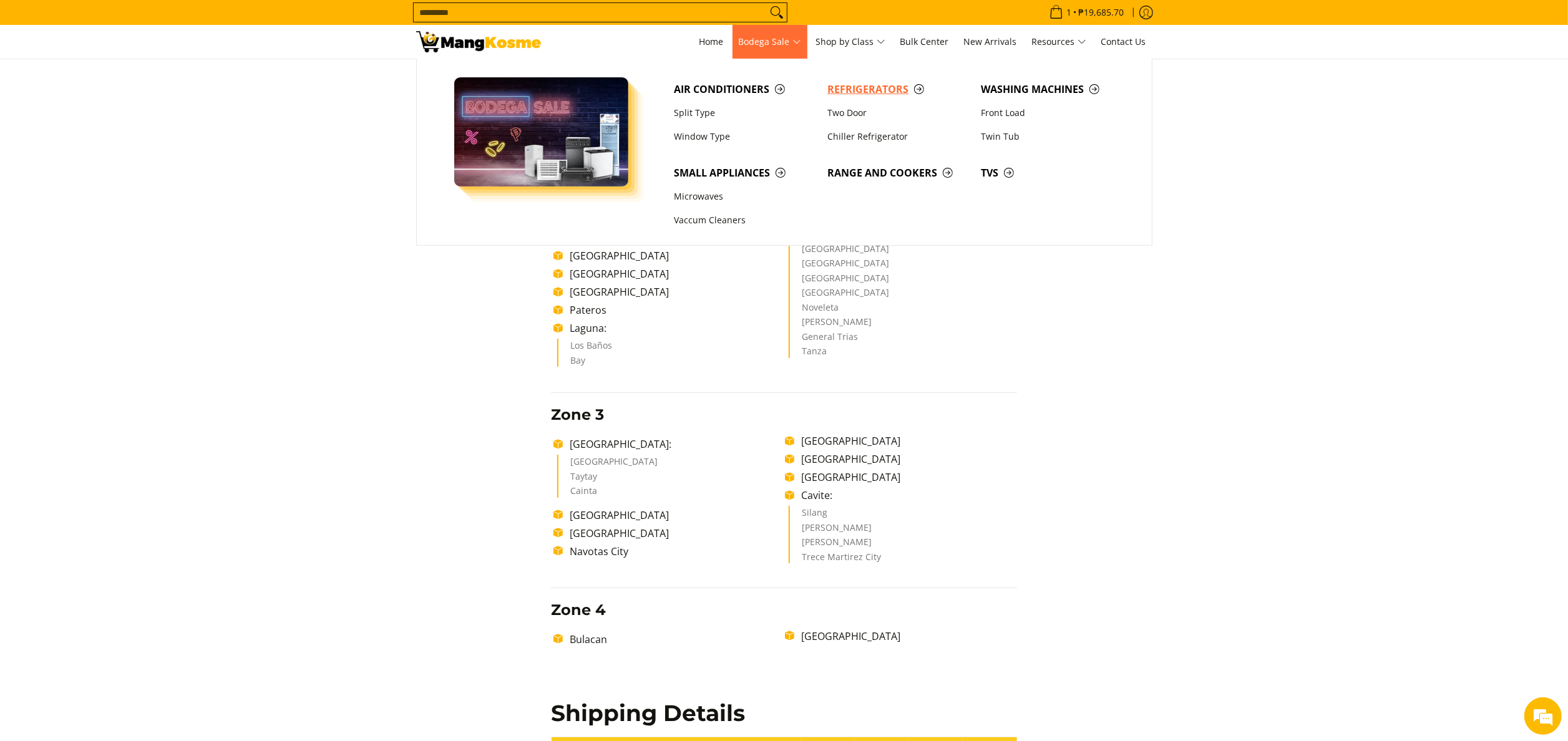
click at [873, 90] on span "Refrigerators" at bounding box center [898, 89] width 141 height 16
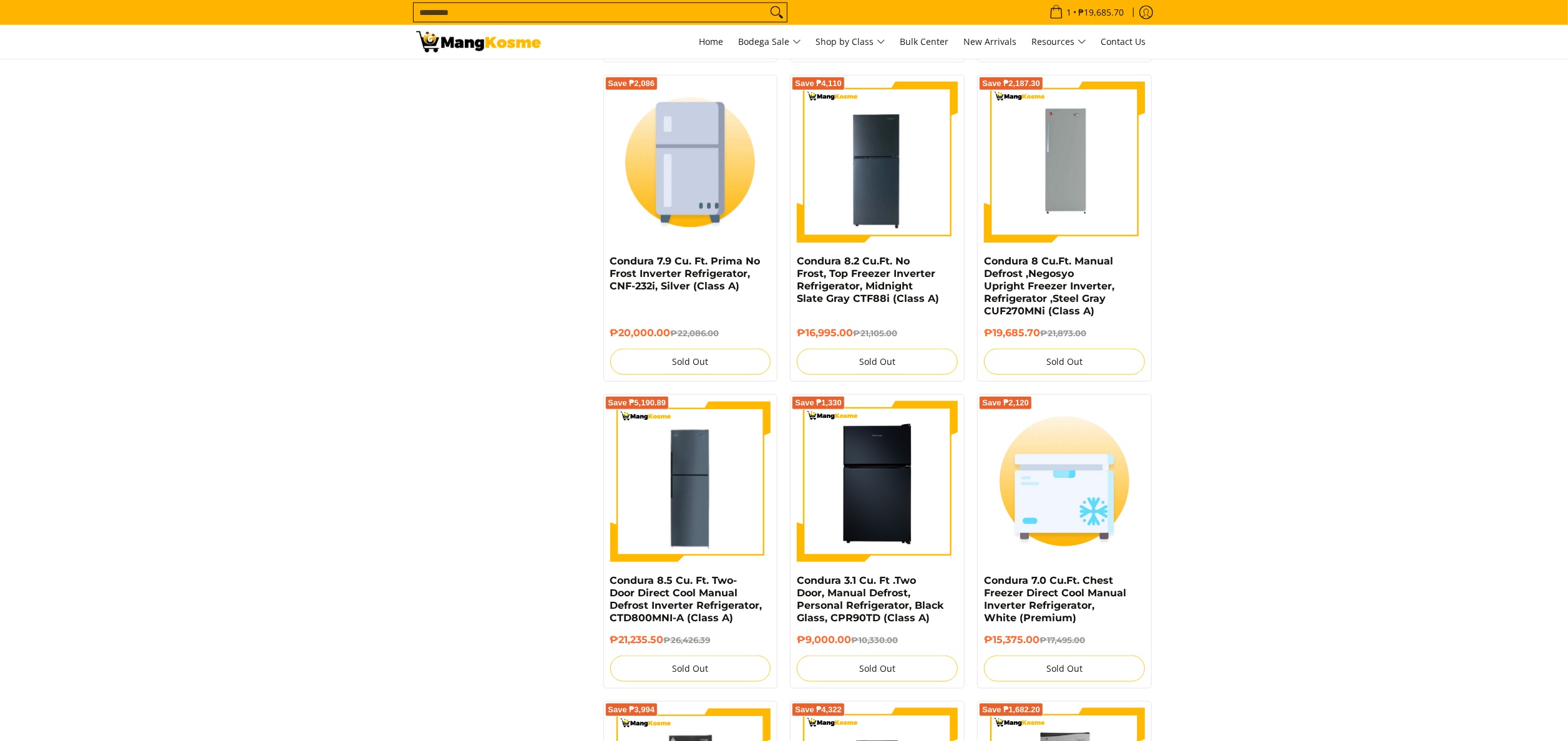
scroll to position [1448, 0]
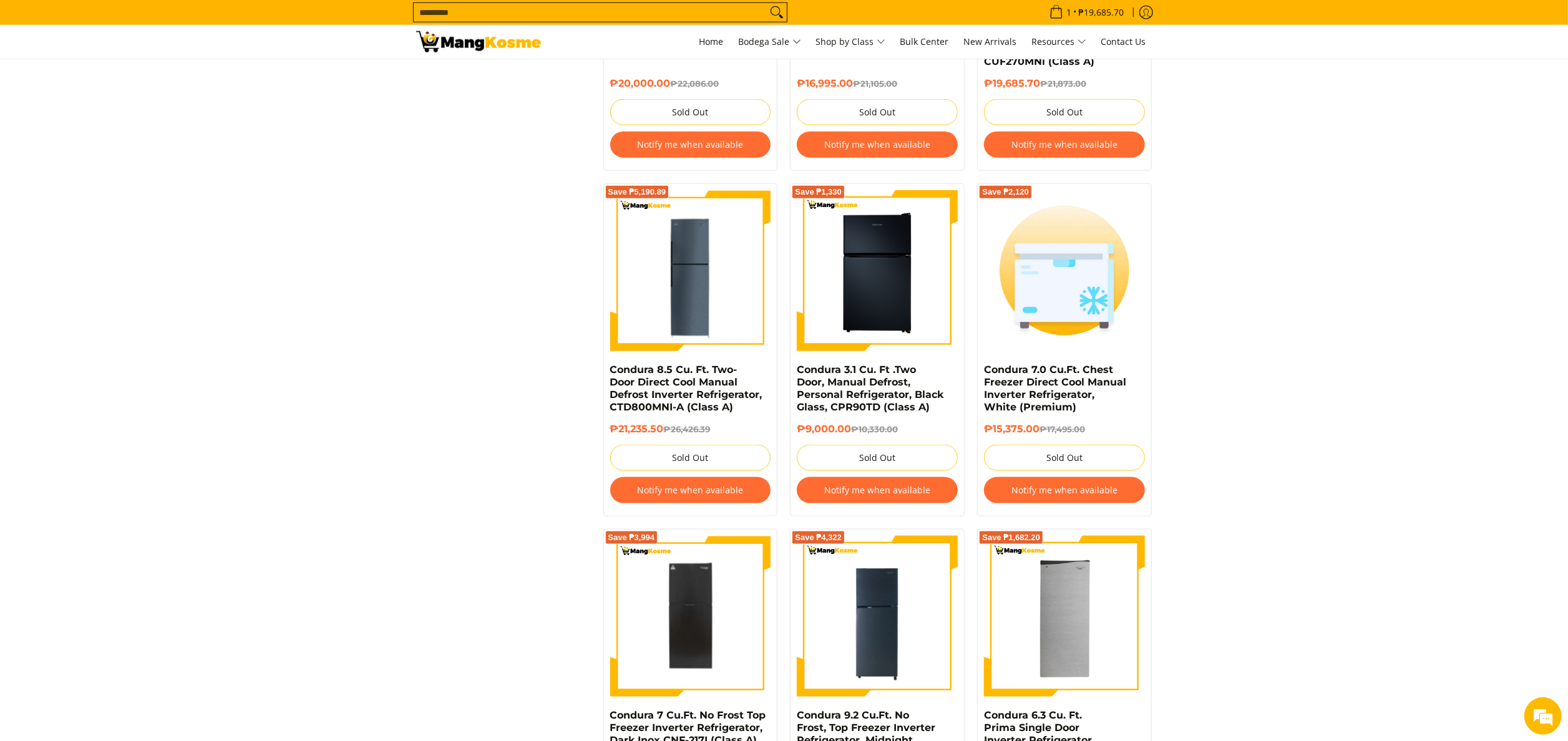
drag, startPoint x: 978, startPoint y: 372, endPoint x: 1045, endPoint y: 432, distance: 89.9
click at [1045, 432] on div "Save ₱2,120 Condura 7.0 Cu.Ft. Chest Freezer Direct Cool Manual Inverter Refrig…" at bounding box center [1065, 350] width 175 height 333
copy div "Condura 7.0 Cu.Ft. Chest Freezer Direct Cool Manual Inverter Refrigerator, Whit…"
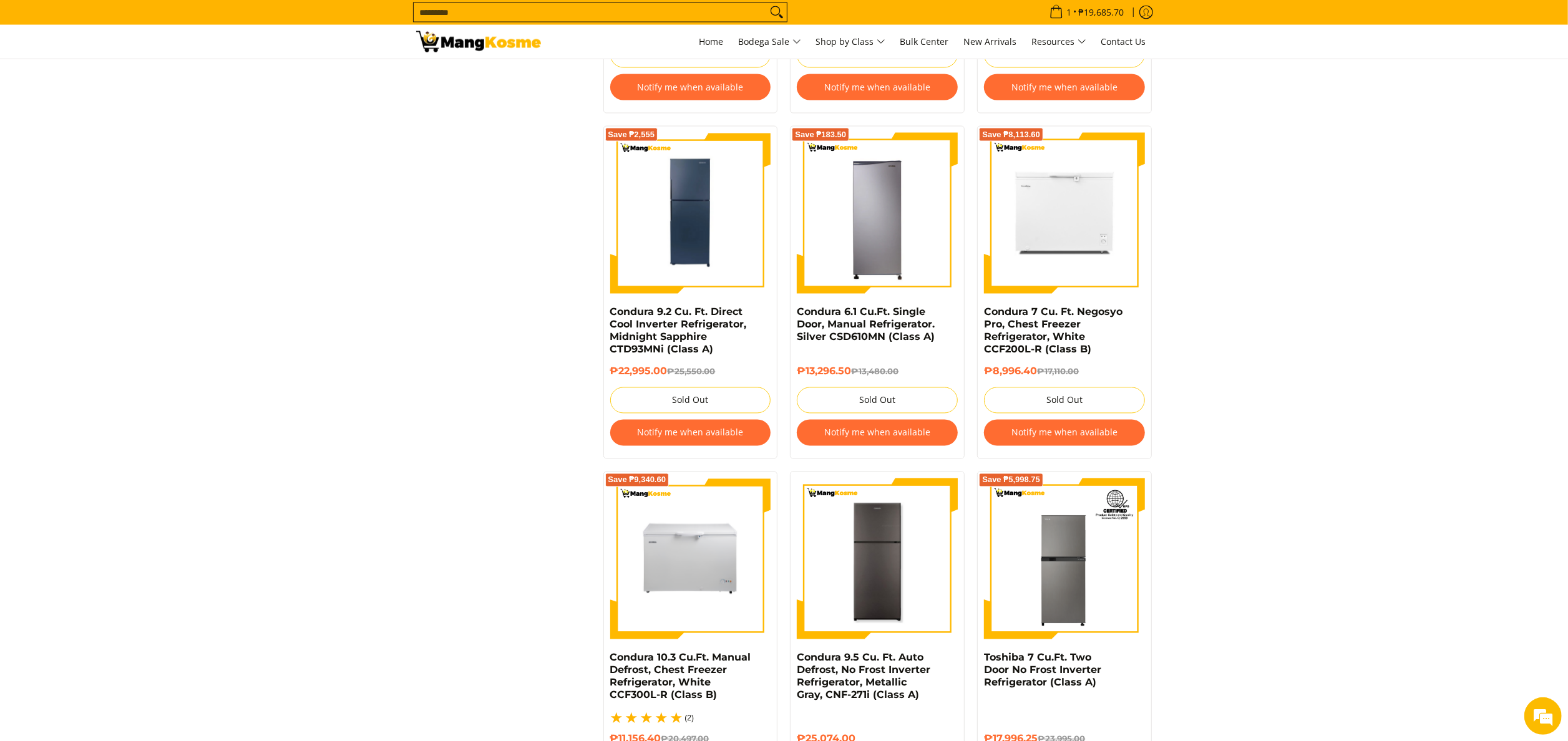
scroll to position [0, 0]
drag, startPoint x: 979, startPoint y: 313, endPoint x: 1040, endPoint y: 387, distance: 95.9
click at [1040, 387] on div "Save ₱8,113.60 Condura 7 Cu. Ft. Negosyo Pro, Chest Freezer Refrigerator, White…" at bounding box center [1065, 292] width 175 height 333
copy div "Condura 7 Cu. Ft. Negosyo Pro, Chest Freezer Refrigerator, White CCF200L-R (Cla…"
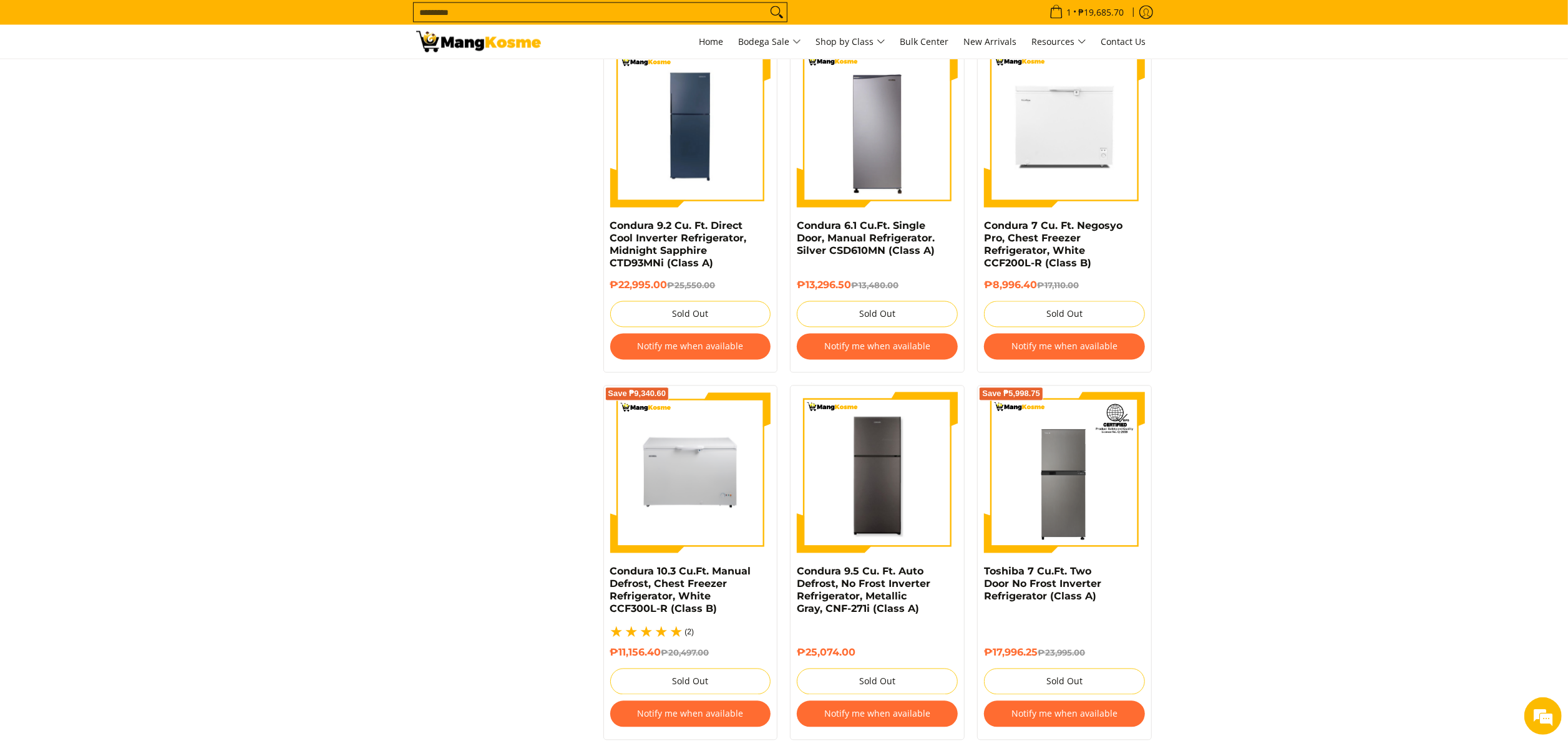
scroll to position [2321, 0]
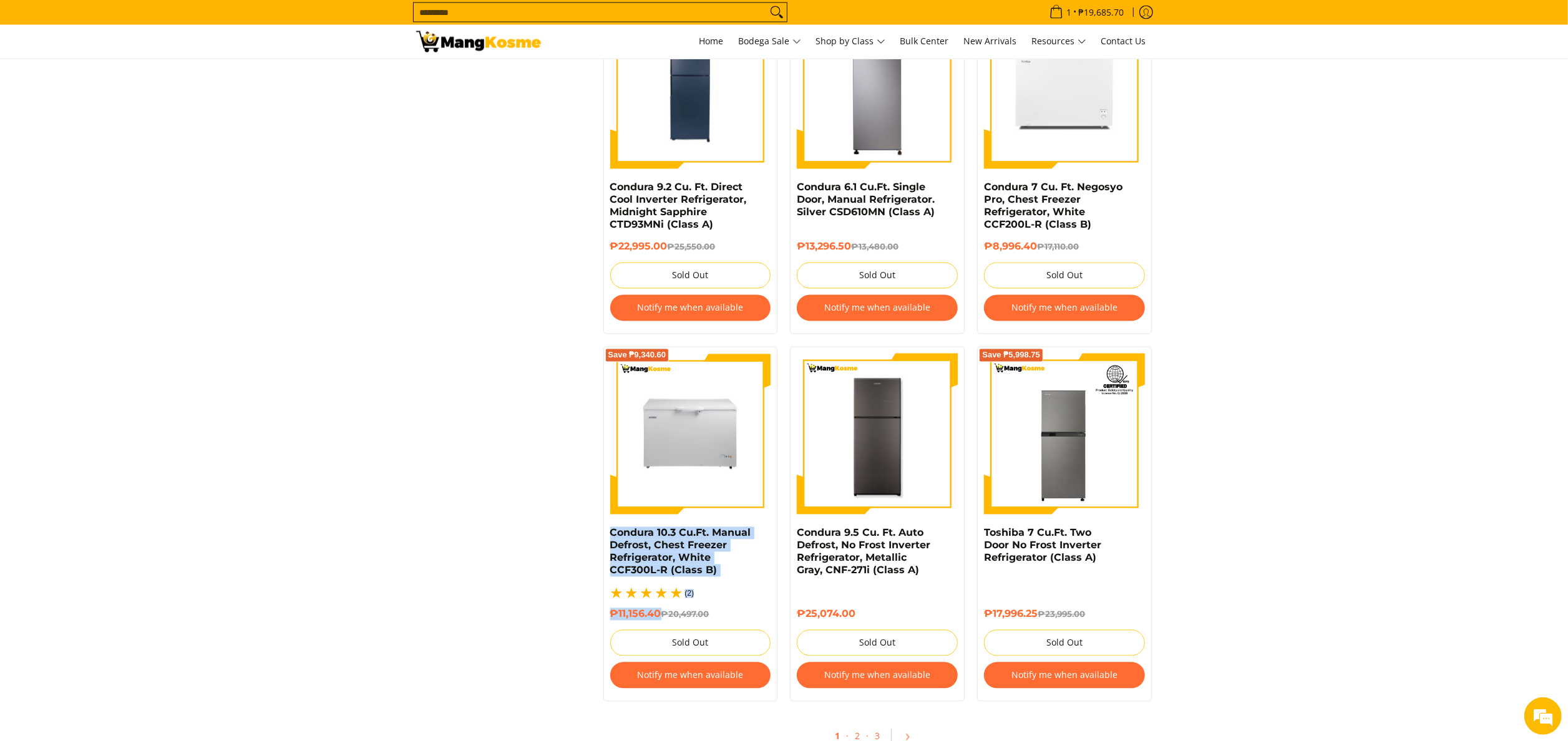
drag, startPoint x: 606, startPoint y: 540, endPoint x: 663, endPoint y: 622, distance: 99.9
click at [663, 622] on div "Save ₱9,340.60 Condura 10.3 Cu.Ft. Manual Defrost, Chest Freezer Refrigerator, …" at bounding box center [691, 523] width 175 height 354
copy div "Condura 10.3 Cu.Ft. Manual Defrost, Chest Freezer Refrigerator, White CCF300L-R…"
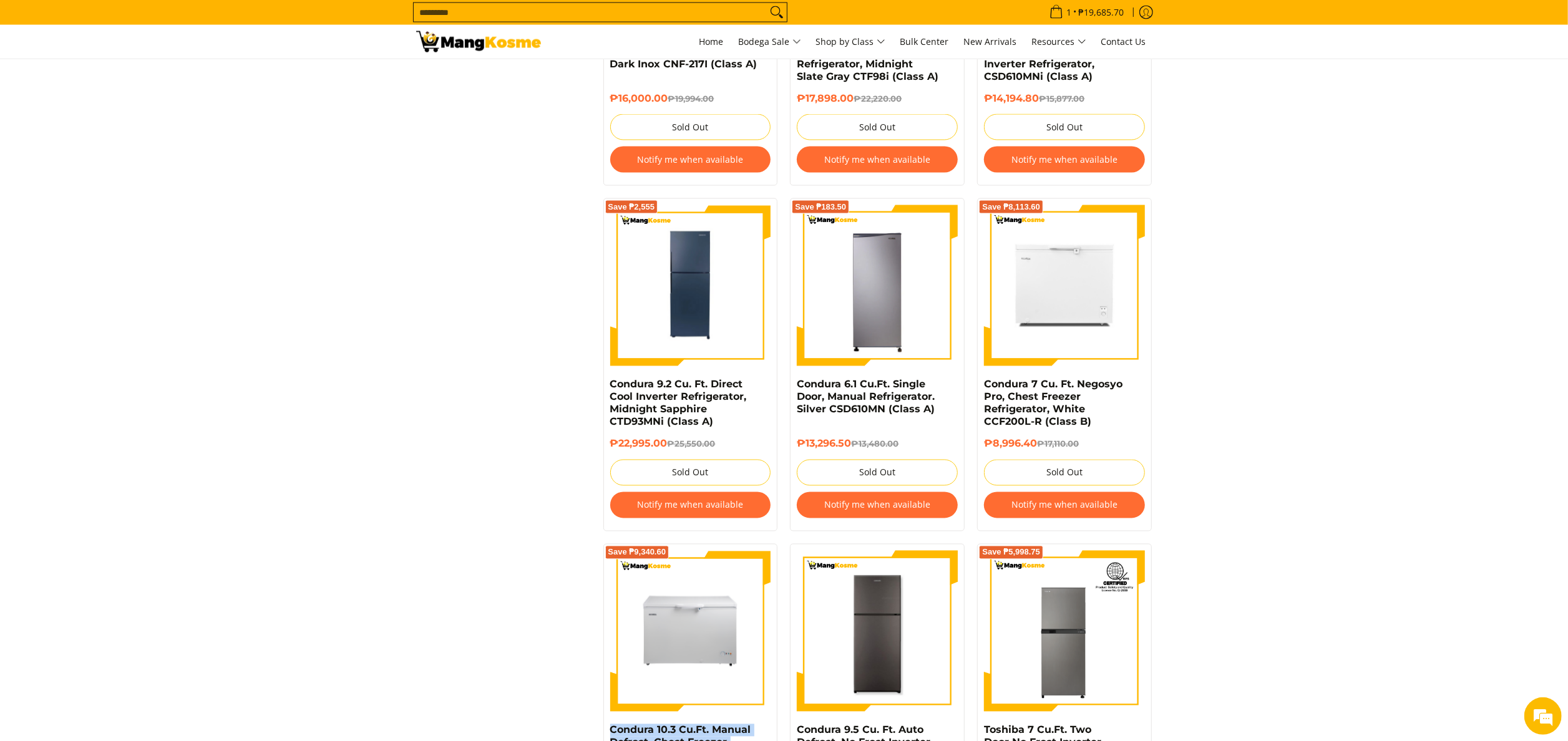
scroll to position [2071, 0]
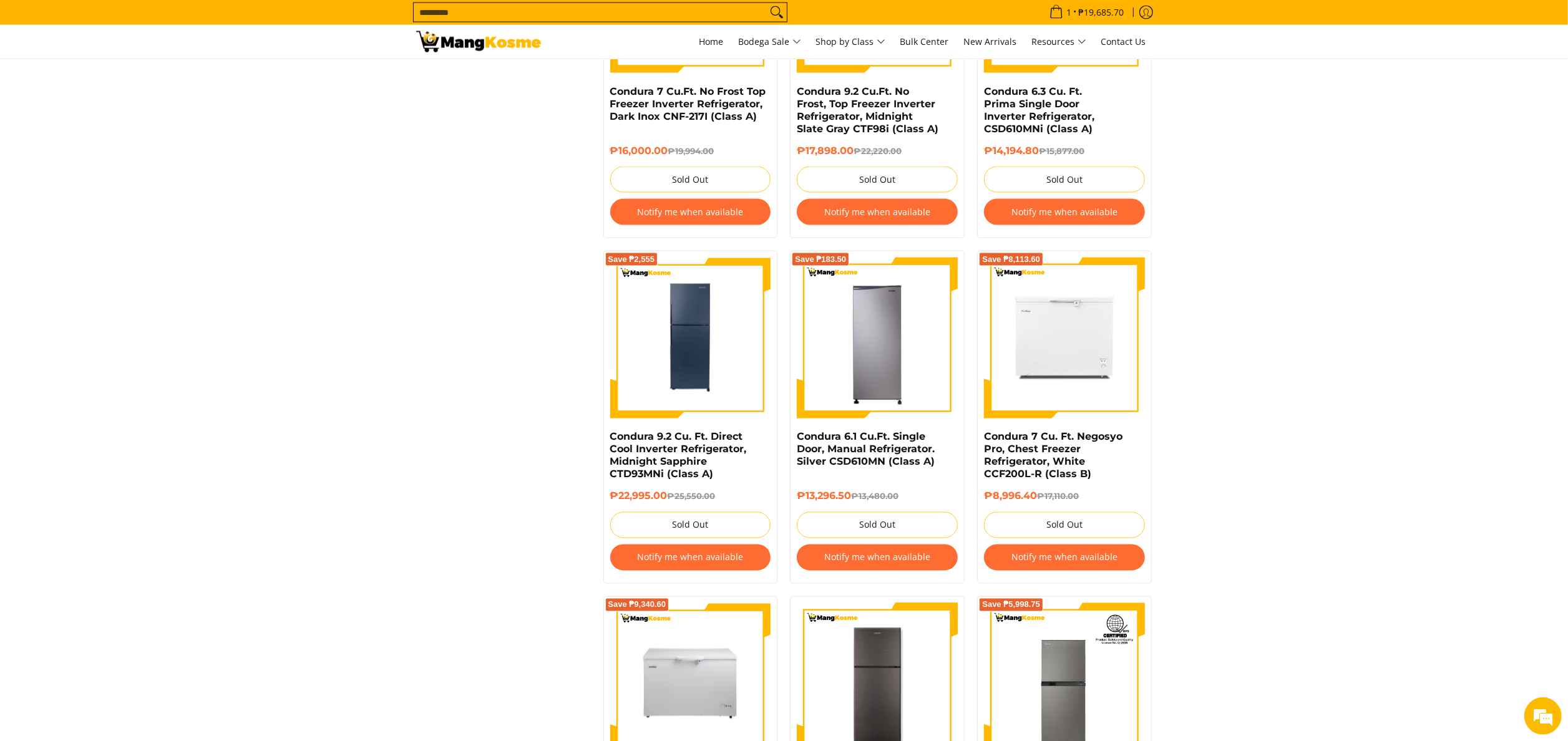
click at [580, 6] on input "Search..." at bounding box center [590, 12] width 353 height 18
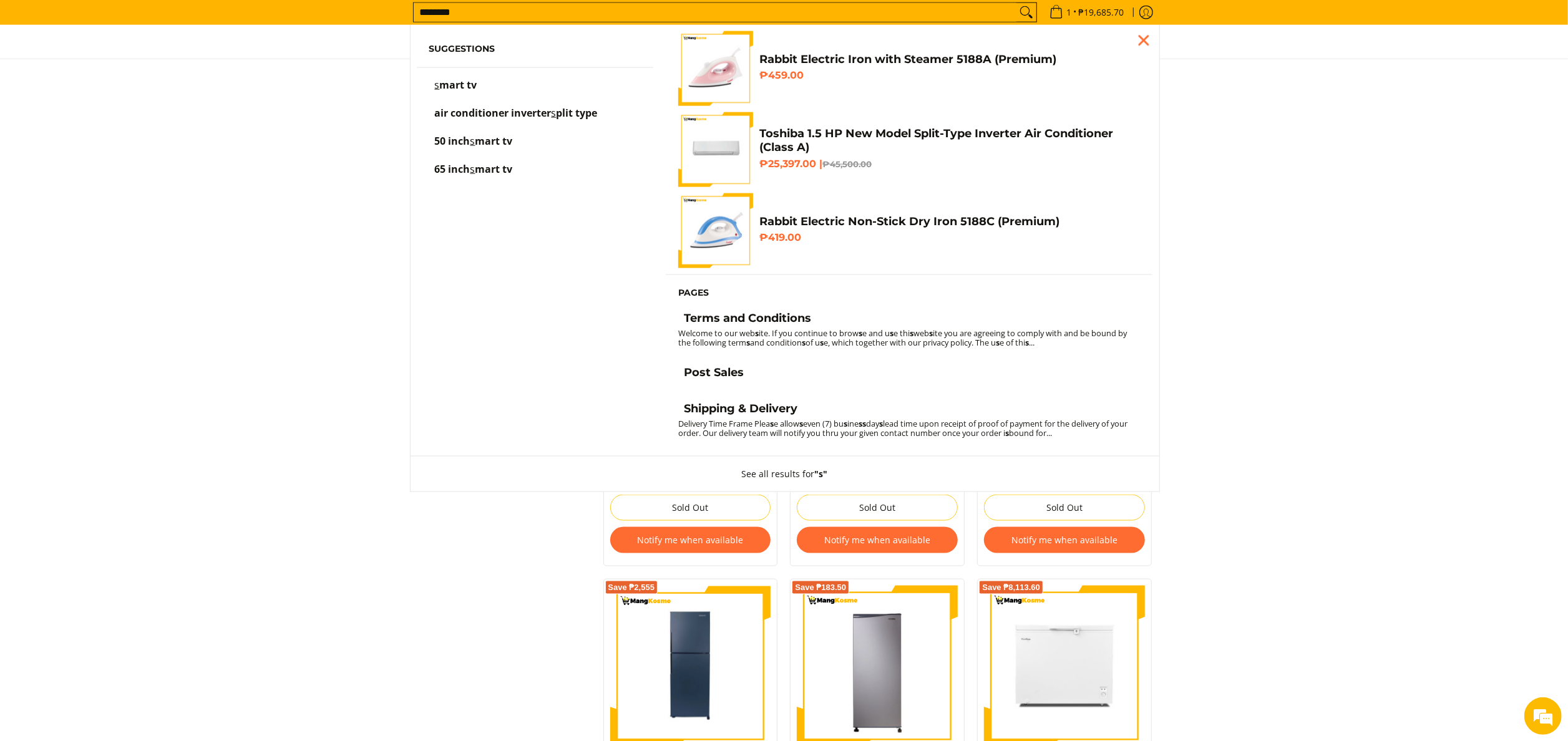
type input "********"
click at [1016, 3] on button "Search" at bounding box center [1026, 12] width 20 height 18
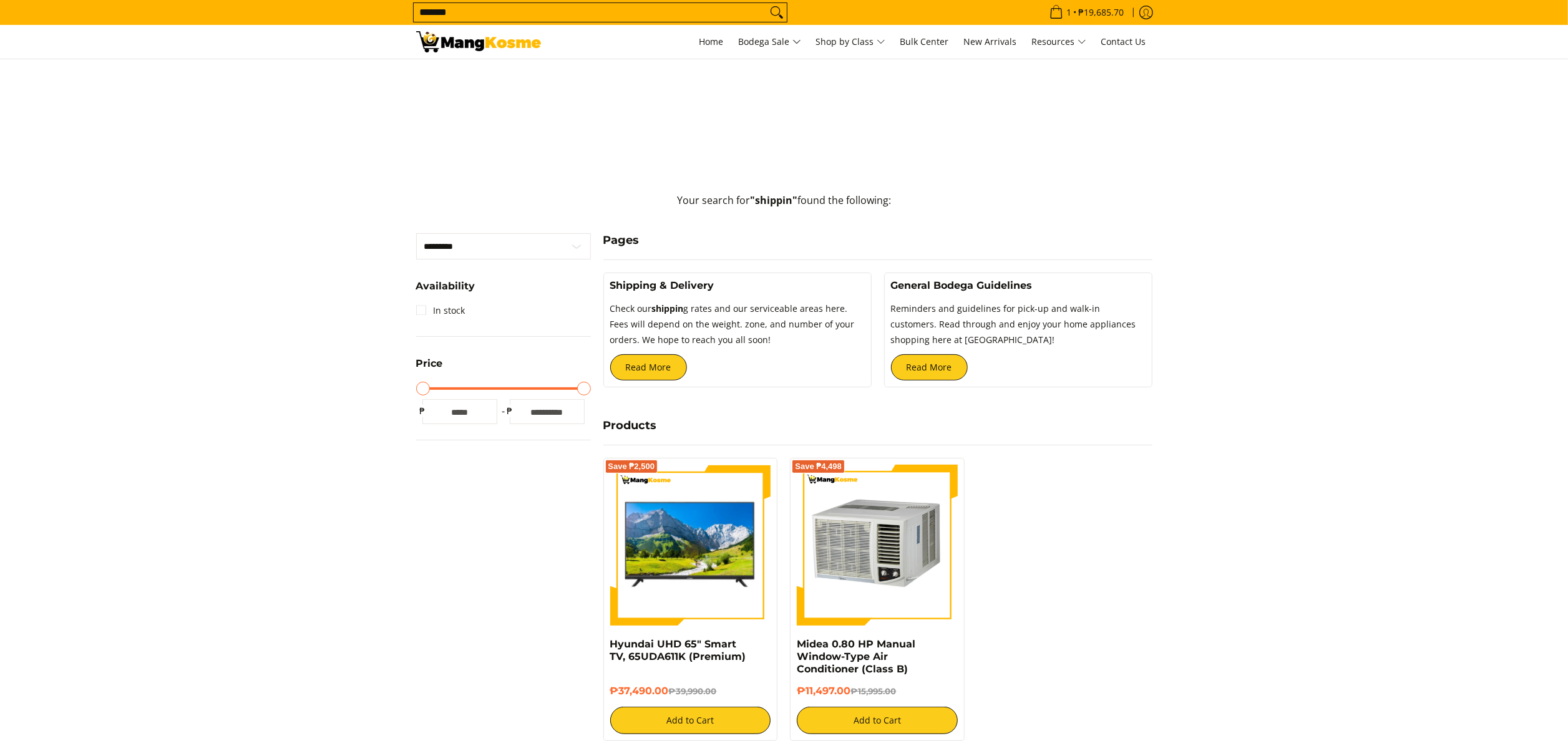
scroll to position [250, 0]
click at [644, 367] on link "Read More" at bounding box center [648, 367] width 77 height 26
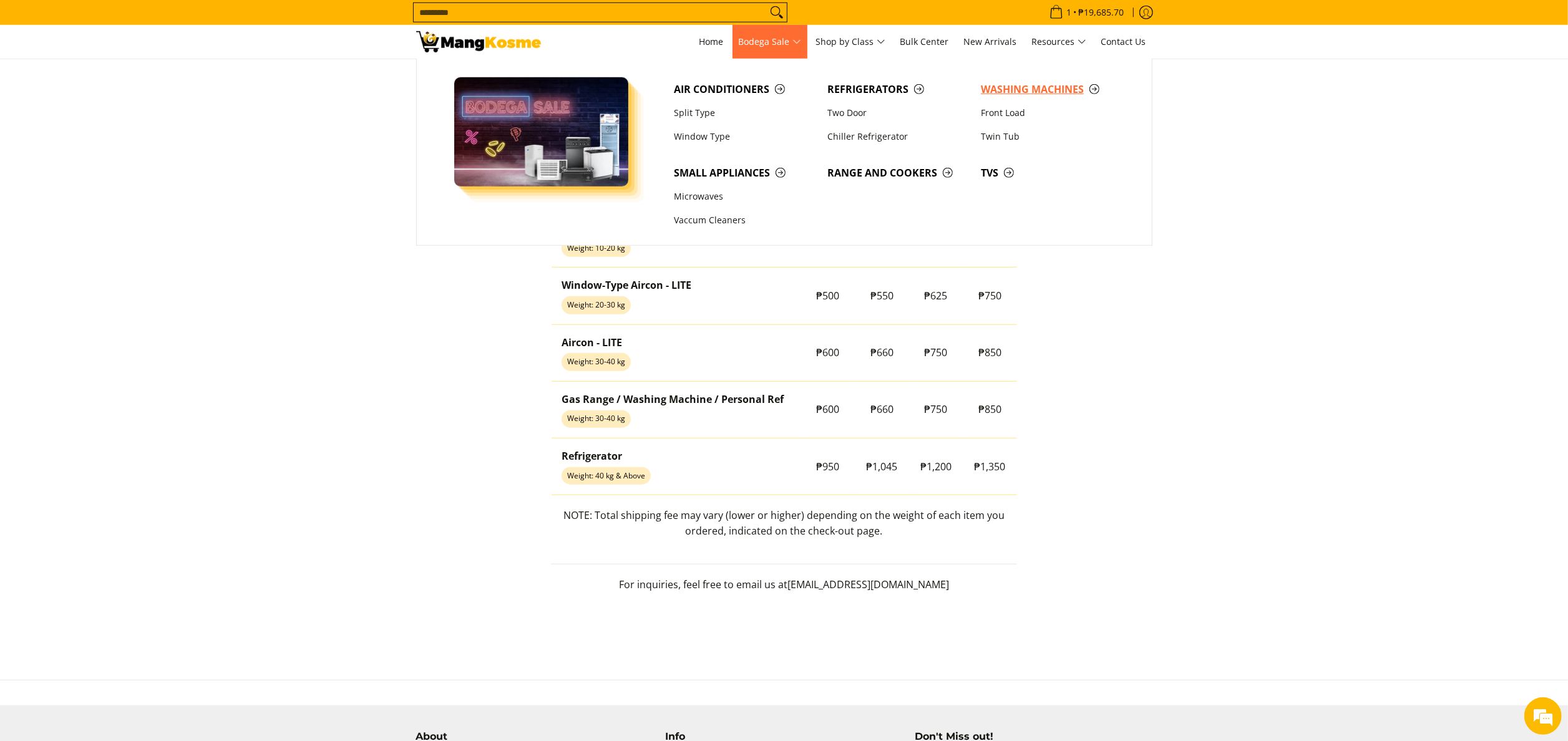
click at [986, 83] on span "Washing Machines" at bounding box center [1051, 89] width 141 height 16
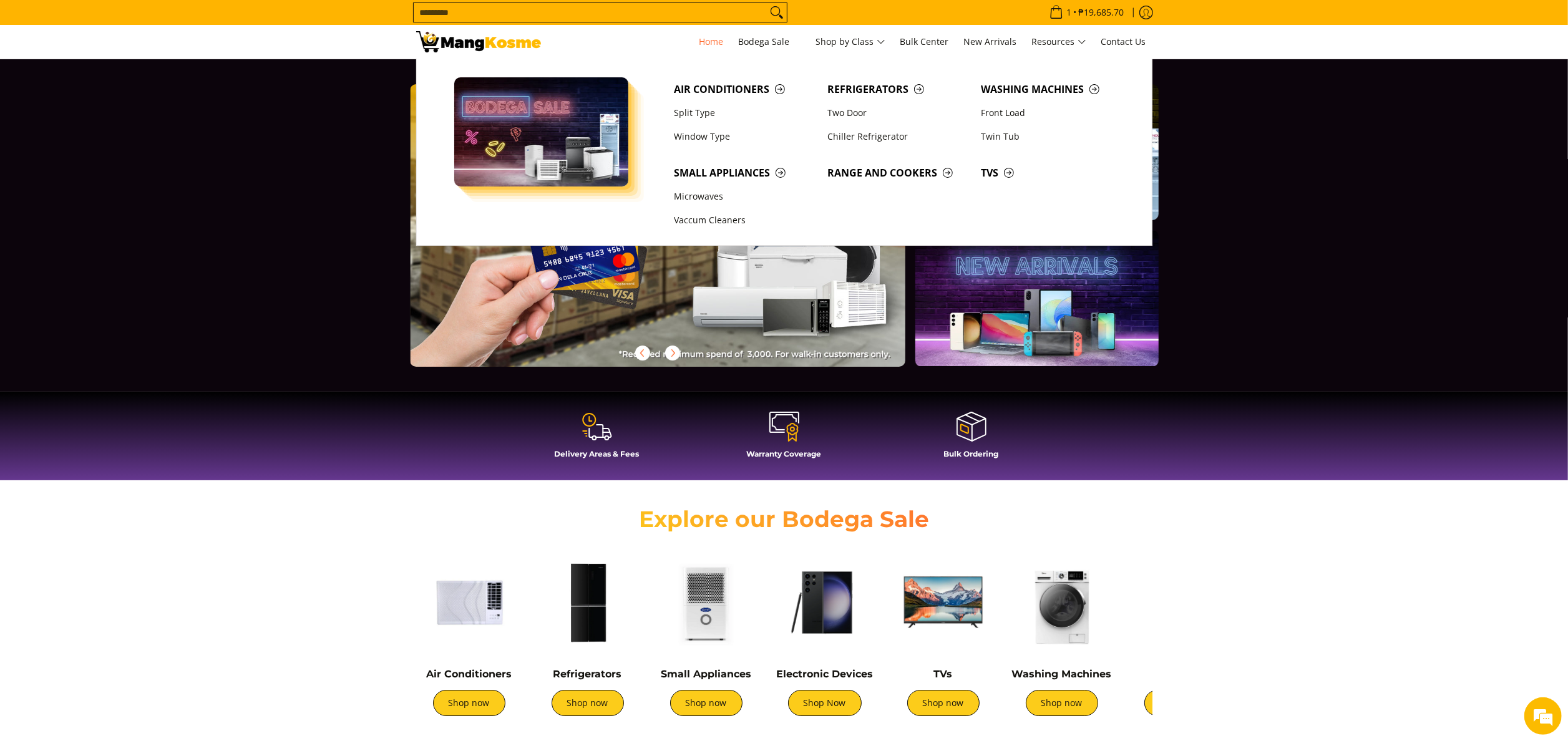
scroll to position [0, 992]
click span "Refrigerators"
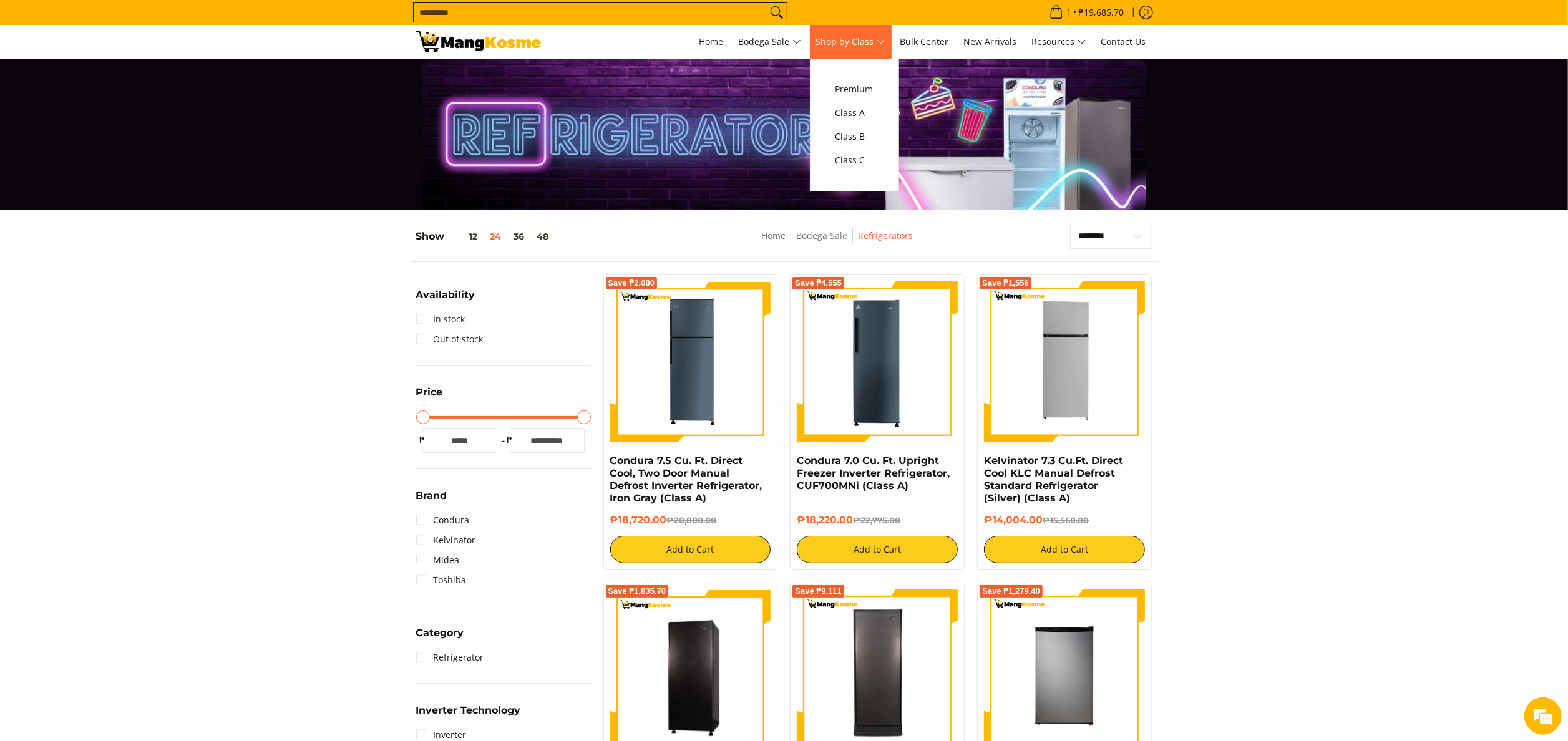
click at [872, 30] on link "Shop by Class" at bounding box center [851, 42] width 82 height 34
click at [871, 155] on span "Class C" at bounding box center [854, 160] width 38 height 16
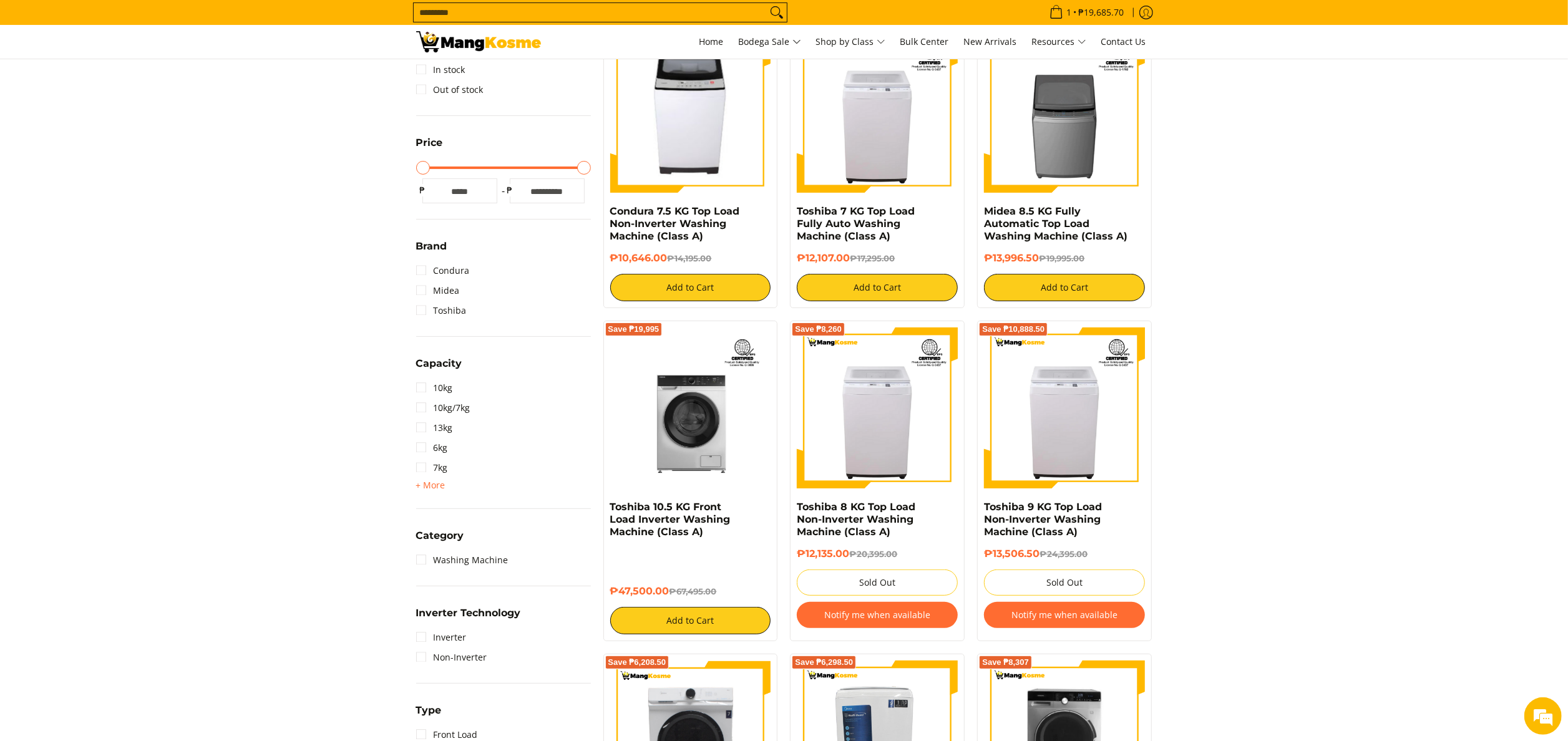
click at [1083, 200] on div "Save ₱5,998.50" at bounding box center [1065, 118] width 161 height 174
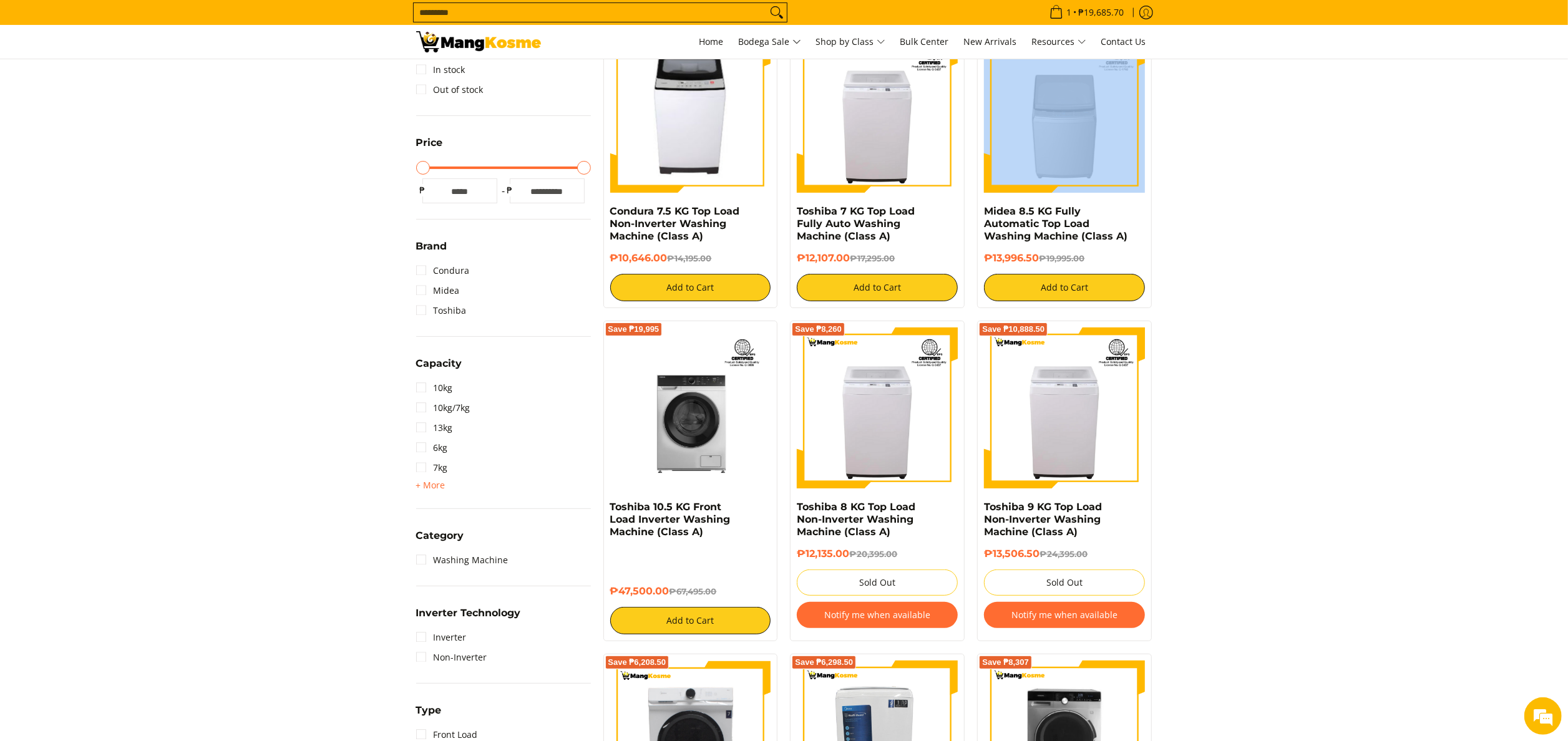
click at [1083, 200] on div "Save ₱5,998.50" at bounding box center [1065, 118] width 161 height 174
drag, startPoint x: 1083, startPoint y: 200, endPoint x: 1039, endPoint y: 220, distance: 48.3
click at [1039, 220] on link "Midea 8.5 KG Fully Automatic Top Load Washing Machine (Class A)" at bounding box center [1056, 223] width 144 height 37
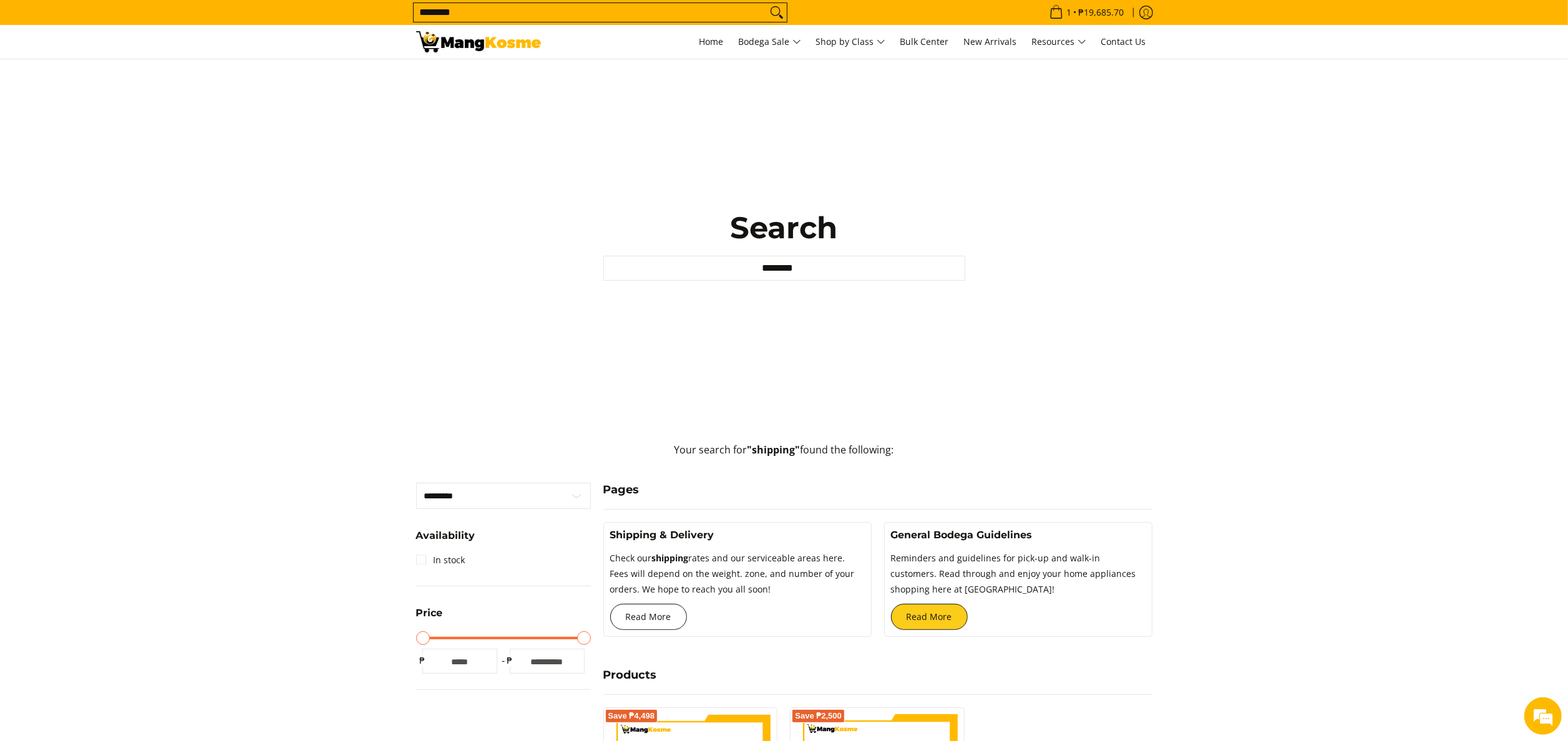
click at [642, 619] on link "Read More" at bounding box center [648, 617] width 77 height 26
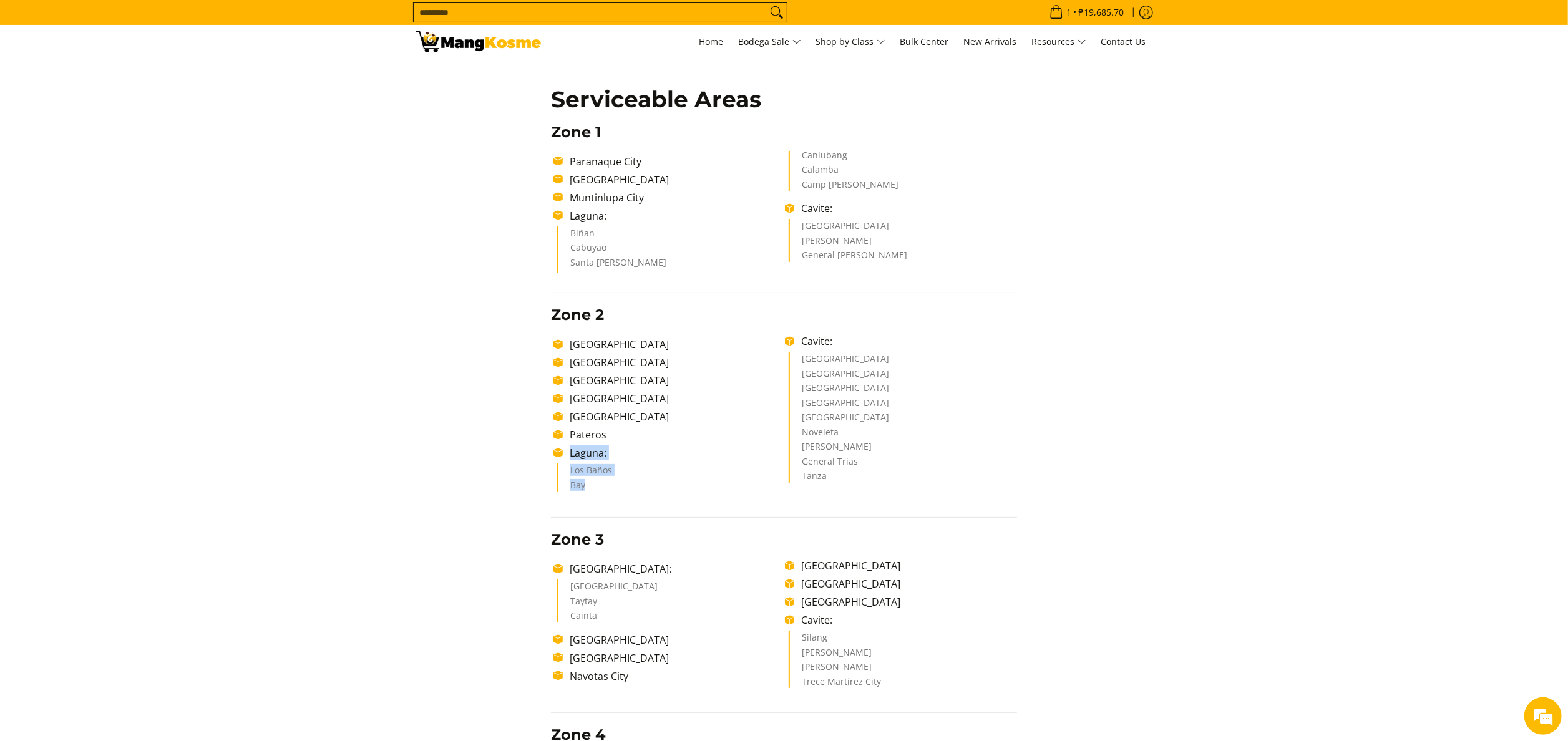
drag, startPoint x: 564, startPoint y: 462, endPoint x: 592, endPoint y: 491, distance: 40.3
click at [592, 491] on ul "[GEOGRAPHIC_DATA] [GEOGRAPHIC_DATA] [GEOGRAPHIC_DATA] [GEOGRAPHIC_DATA] [GEOGRA…" at bounding box center [784, 416] width 466 height 163
copy ul "Laguna: [GEOGRAPHIC_DATA]"
drag, startPoint x: 801, startPoint y: 152, endPoint x: 894, endPoint y: 190, distance: 100.5
click at [894, 190] on div "Delivery Time Frame Please allow seven (7) business days lead time upon receipt…" at bounding box center [784, 663] width 479 height 1380
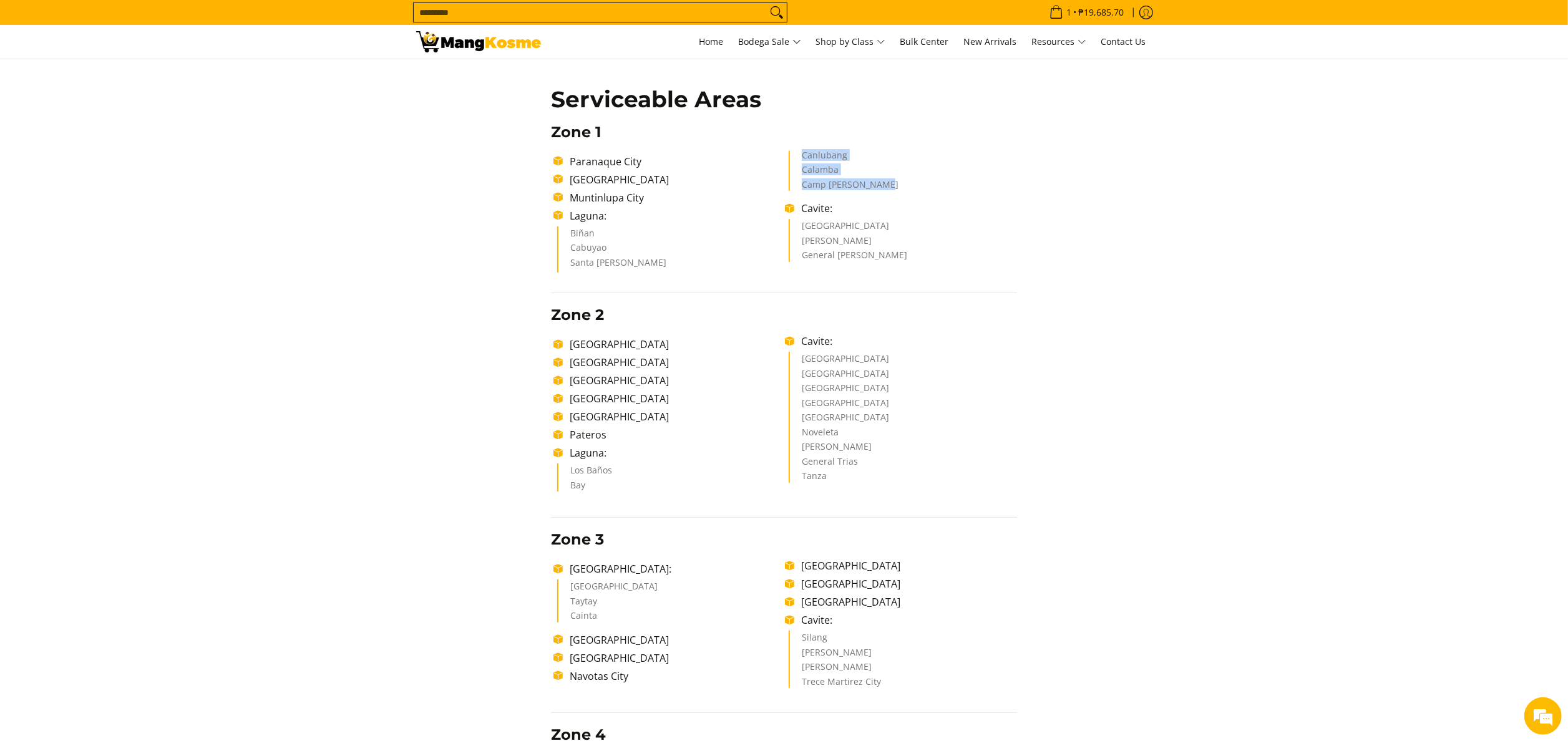
copy ul "Canlubang Calamba Camp [PERSON_NAME]"
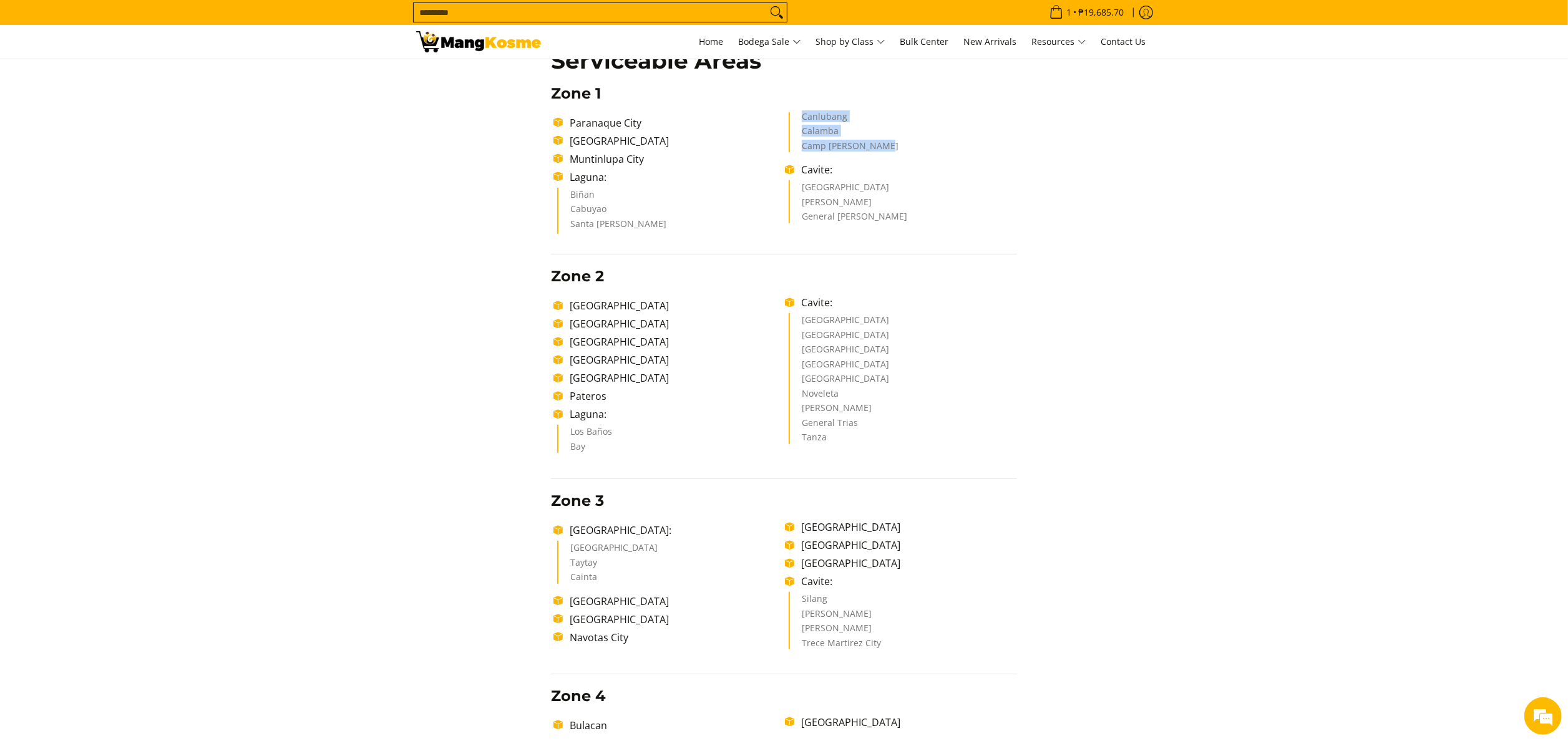
scroll to position [250, 0]
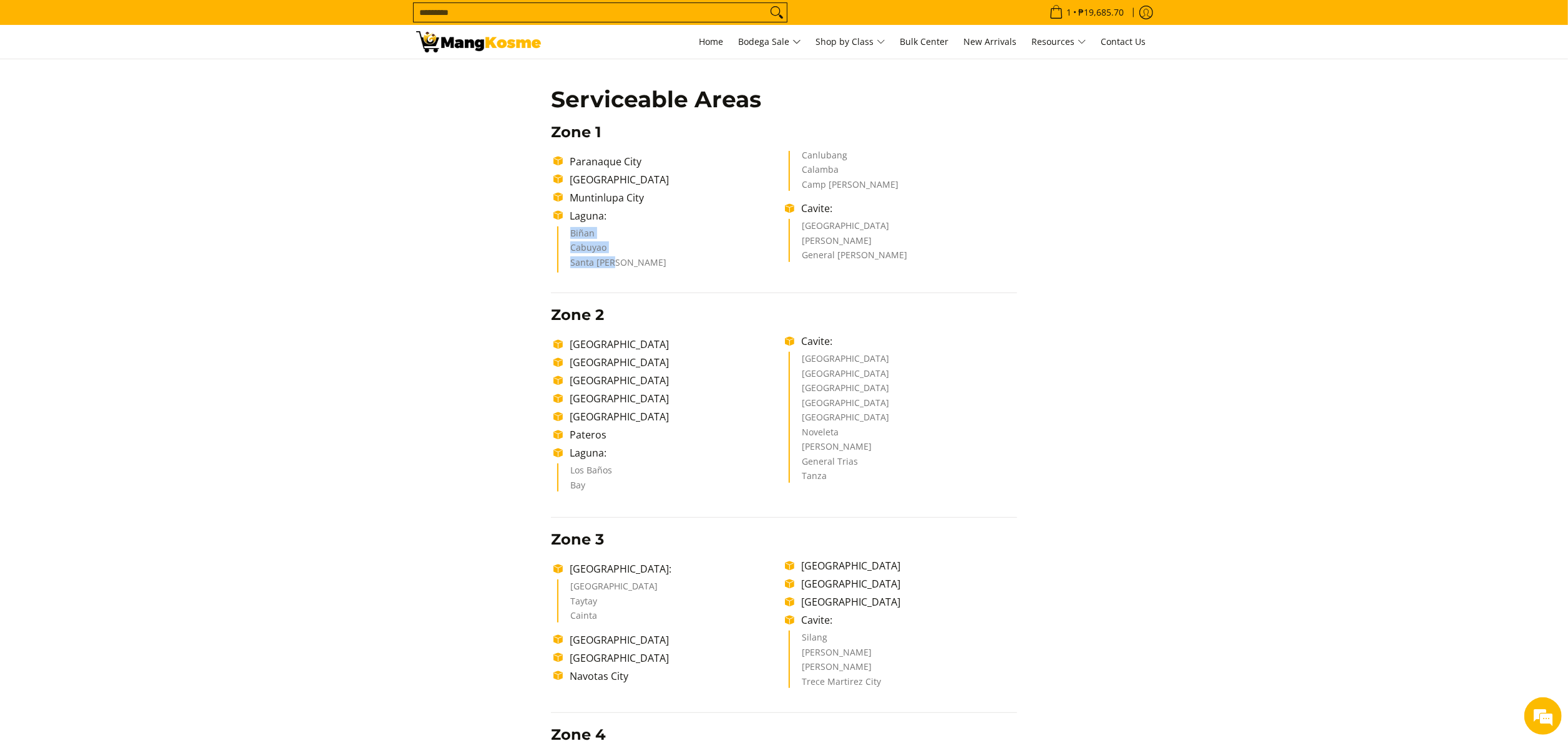
drag, startPoint x: 565, startPoint y: 228, endPoint x: 627, endPoint y: 268, distance: 73.8
click at [627, 268] on ul "Biñan Cabuyao Santa Rosa Canlubang Calamba Camp Vincente Lim" at bounding box center [786, 212] width 460 height 122
copy ul "Biñan Cabuyao Santa Rosa"
click at [1121, 285] on div "Delivery Time Frame Please allow seven (7) business days lead time upon receipt…" at bounding box center [784, 657] width 736 height 1392
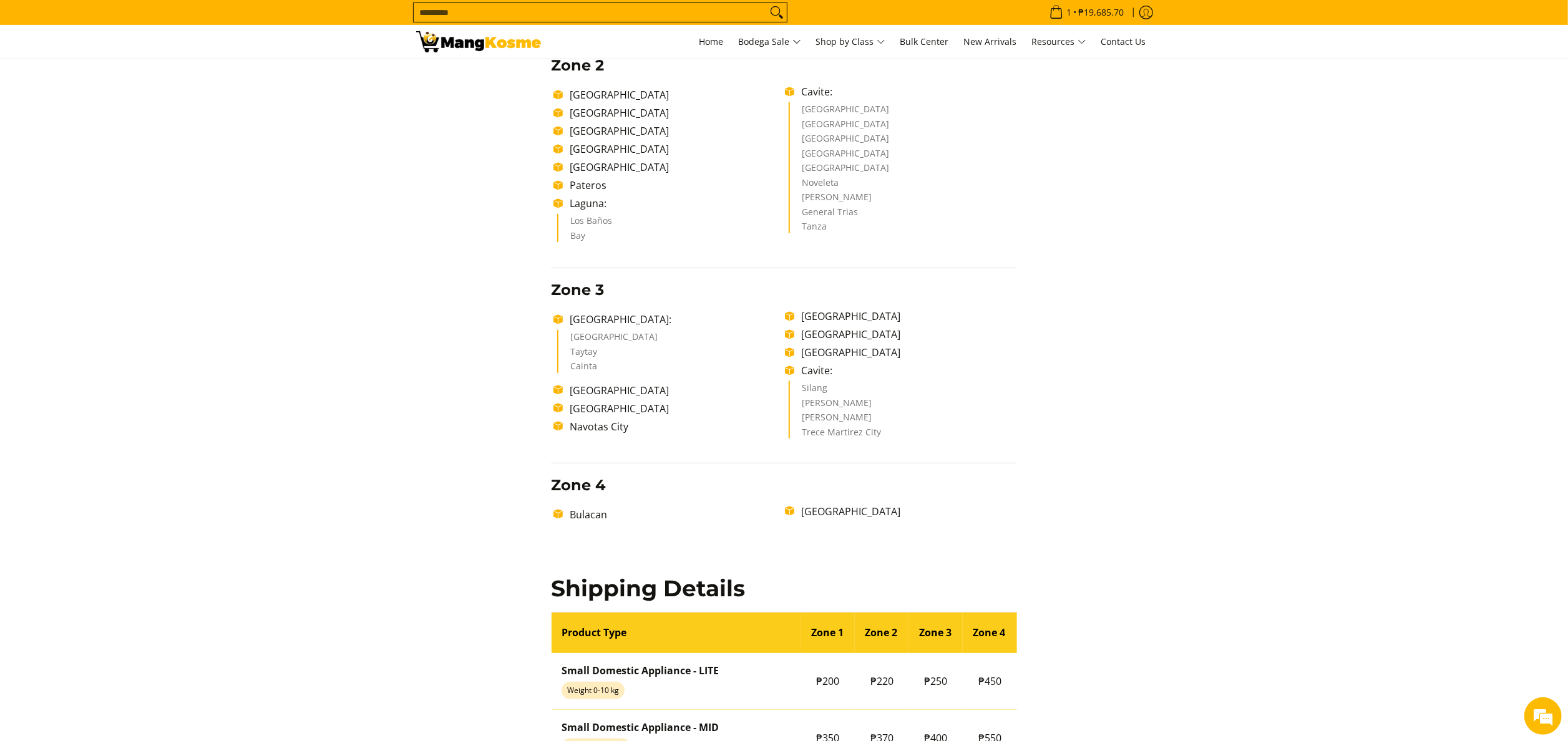
scroll to position [873, 0]
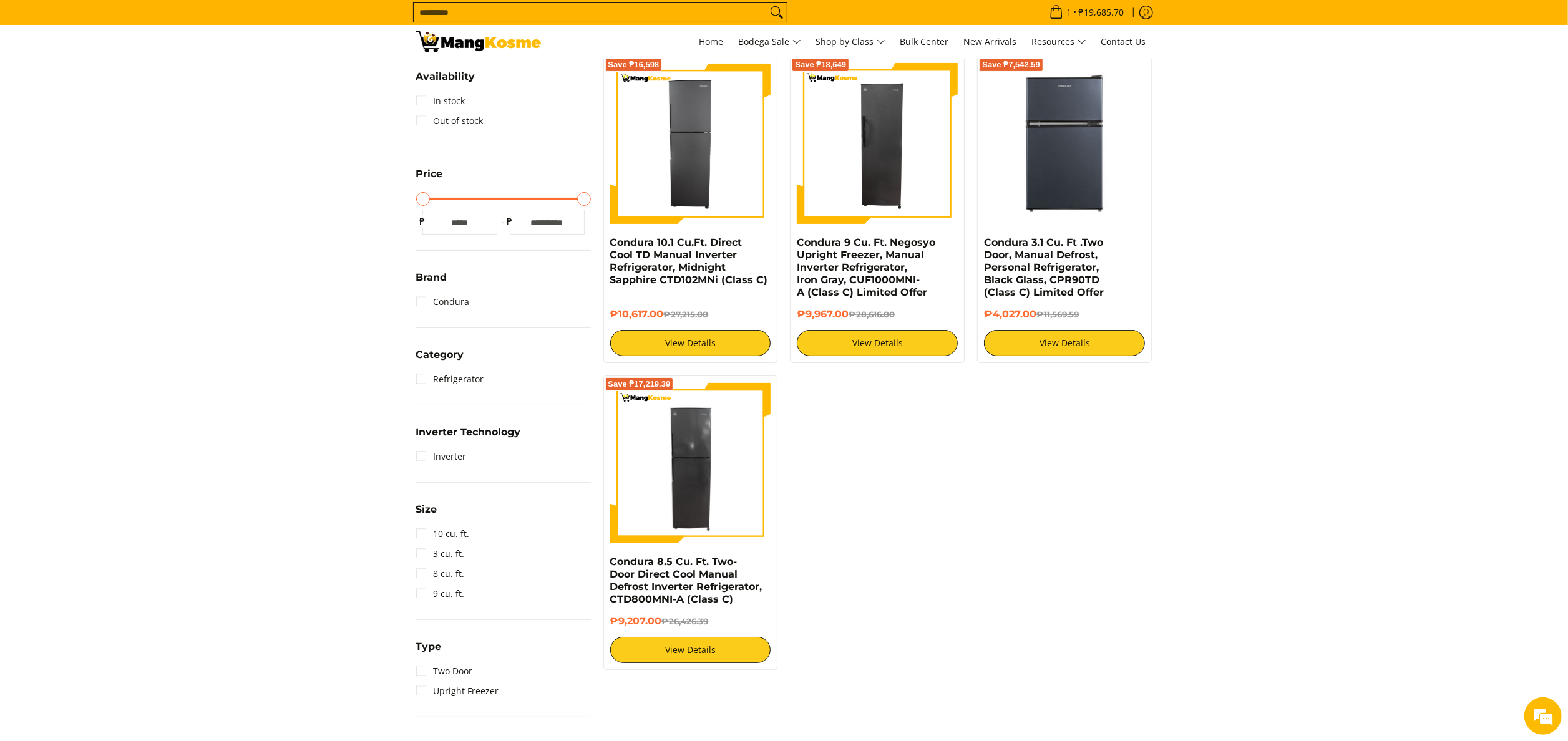
scroll to position [210, 0]
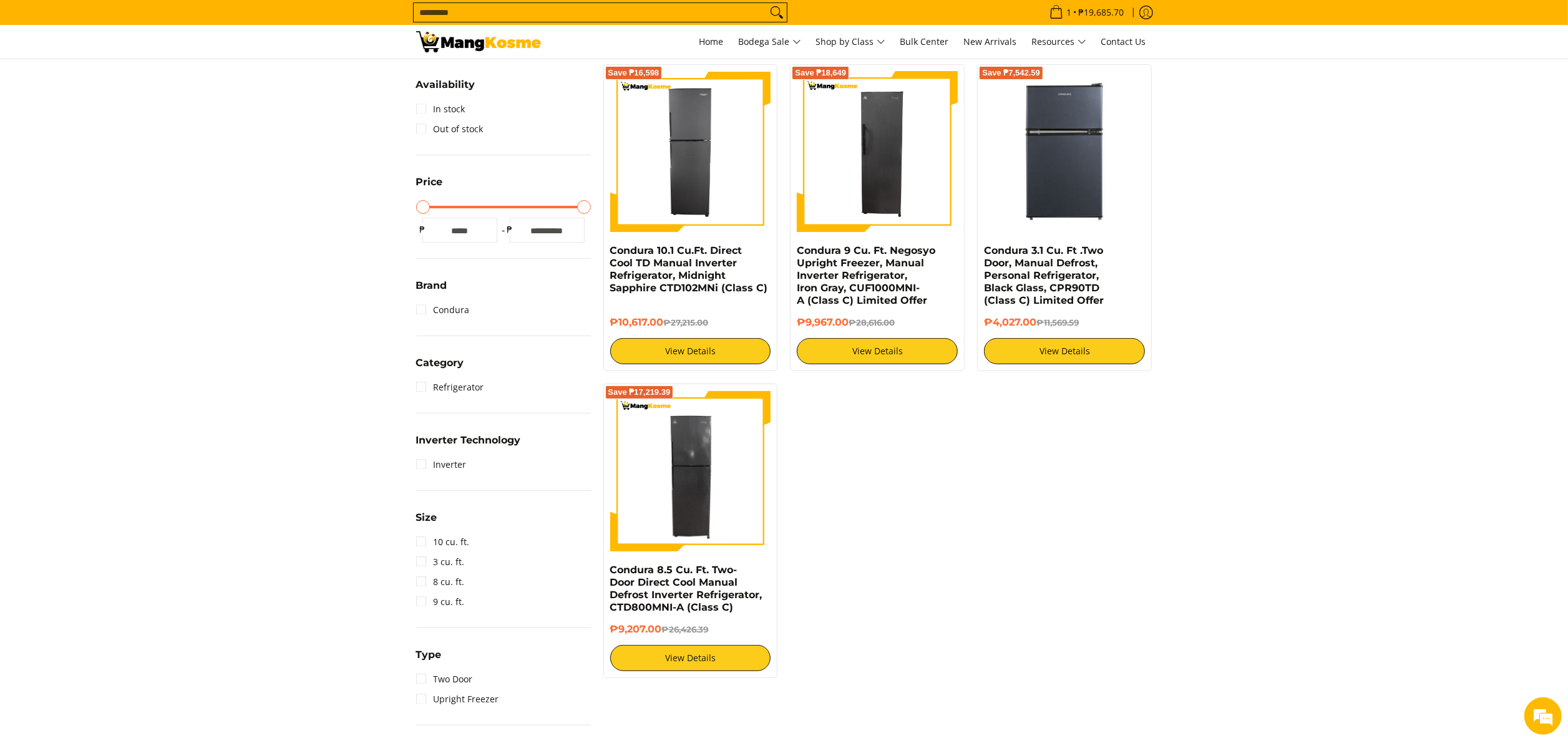
click at [472, 50] on img at bounding box center [478, 42] width 124 height 21
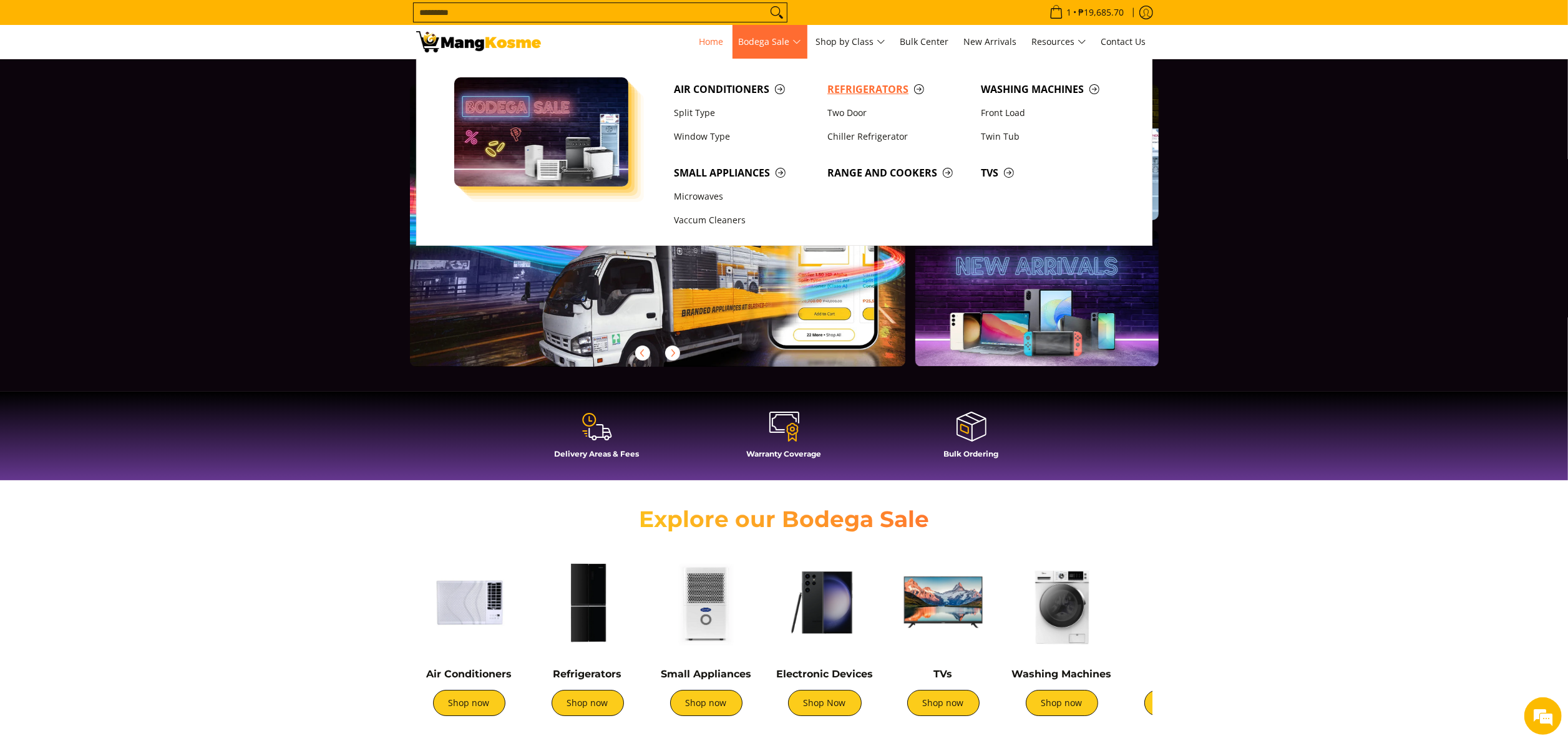
click at [845, 86] on span "Refrigerators" at bounding box center [898, 89] width 141 height 16
